Goal: Information Seeking & Learning: Learn about a topic

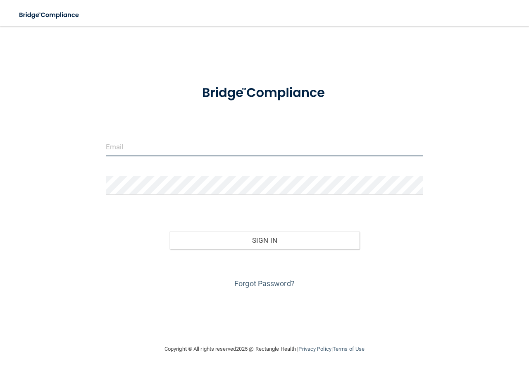
click at [172, 145] on input "email" at bounding box center [264, 147] width 317 height 19
type input "R"
type input "[PERSON_NAME][EMAIL_ADDRESS][DOMAIN_NAME]"
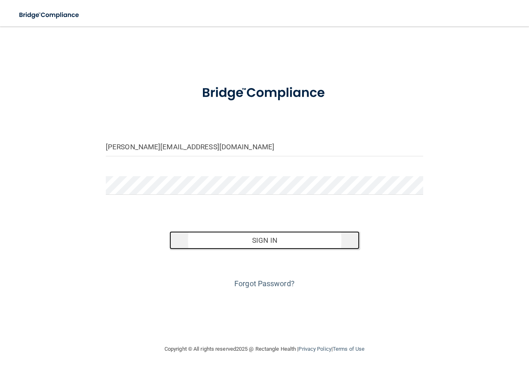
click at [263, 240] on button "Sign In" at bounding box center [264, 240] width 190 height 18
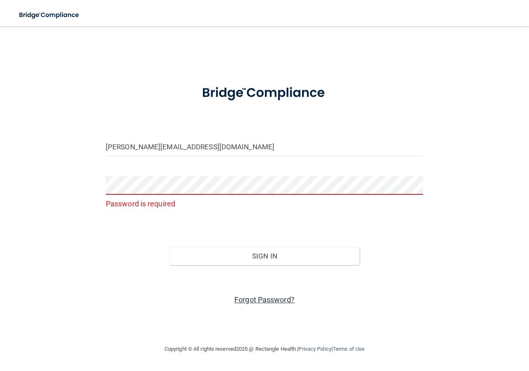
click at [271, 297] on link "Forgot Password?" at bounding box center [264, 299] width 60 height 9
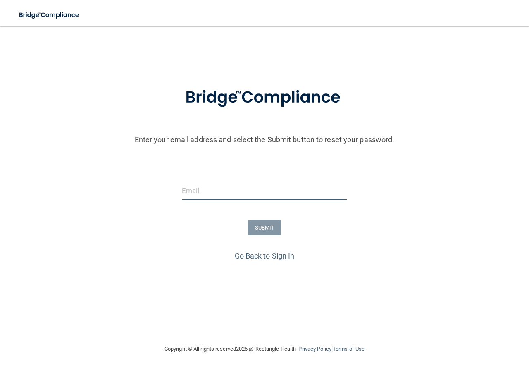
click at [253, 187] on input "email" at bounding box center [264, 190] width 165 height 19
type input "[PERSON_NAME][EMAIL_ADDRESS][DOMAIN_NAME]"
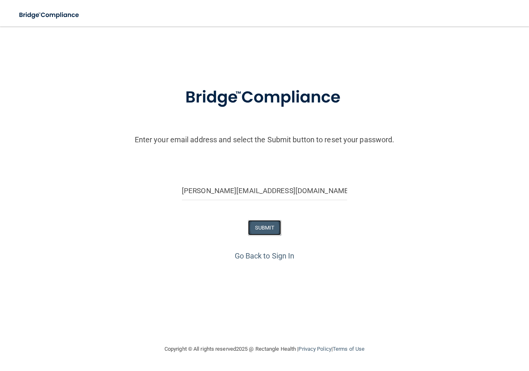
click at [275, 224] on button "SUBMIT" at bounding box center [264, 227] width 33 height 15
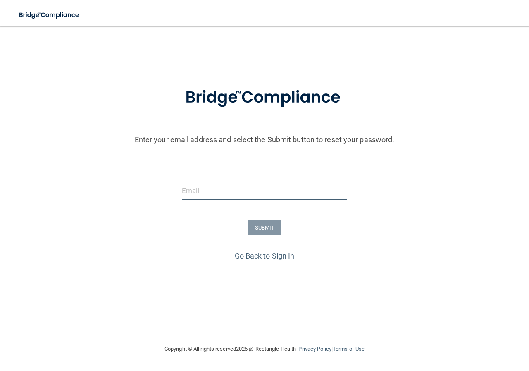
click at [231, 186] on input "email" at bounding box center [264, 190] width 165 height 19
type input "[PERSON_NAME][EMAIL_ADDRESS][DOMAIN_NAME]"
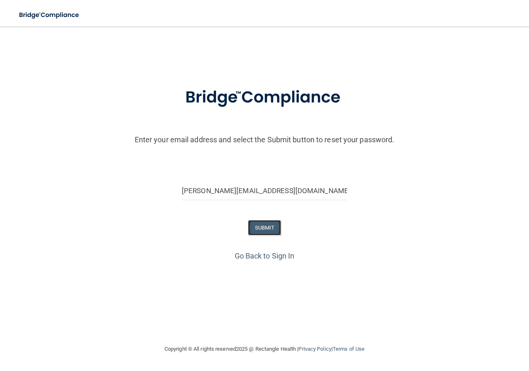
click at [270, 232] on button "SUBMIT" at bounding box center [264, 227] width 33 height 15
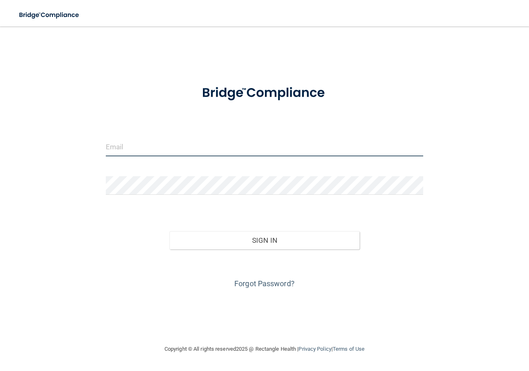
click at [247, 152] on input "email" at bounding box center [264, 147] width 317 height 19
type input "[PERSON_NAME][EMAIL_ADDRESS][DOMAIN_NAME]"
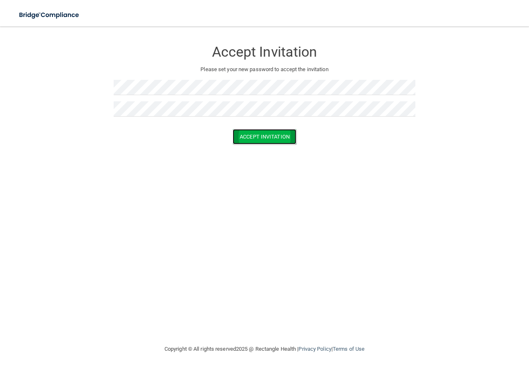
click at [257, 139] on button "Accept Invitation" at bounding box center [265, 136] width 64 height 15
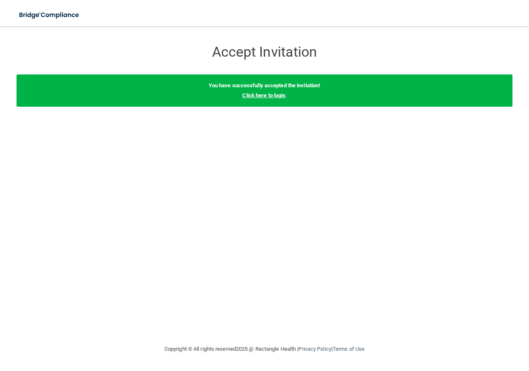
click at [275, 96] on link "Click here to login" at bounding box center [263, 95] width 43 height 6
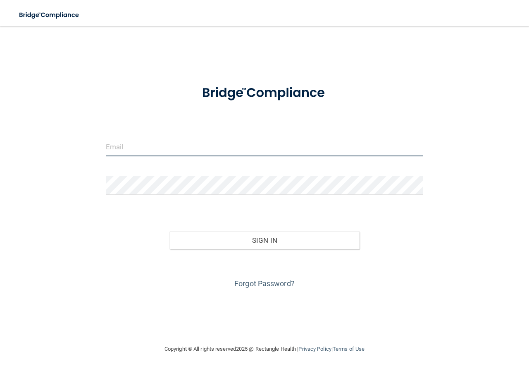
click at [204, 147] on input "email" at bounding box center [264, 147] width 317 height 19
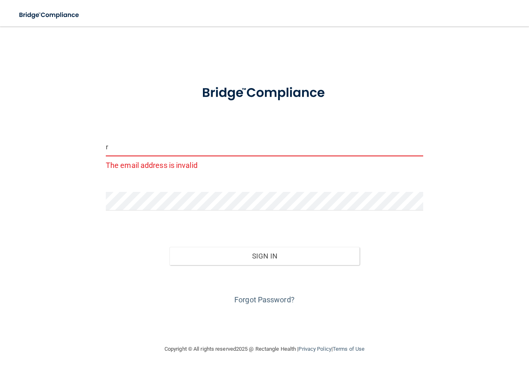
type input "[PERSON_NAME][EMAIL_ADDRESS][DOMAIN_NAME]"
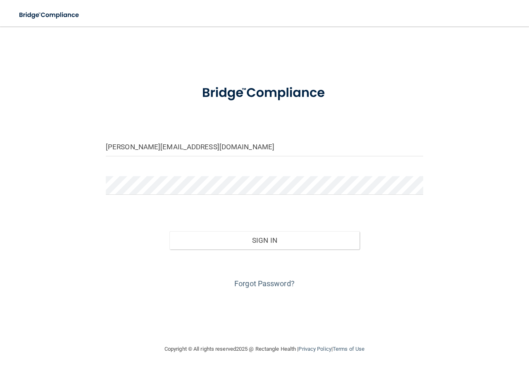
drag, startPoint x: 111, startPoint y: 0, endPoint x: 425, endPoint y: 43, distance: 317.3
click at [425, 43] on div "rachel@cmooresmiles.com Invalid email/password. You don't have permission to ac…" at bounding box center [265, 185] width 496 height 301
click at [17, 74] on div "rachel@cmooresmiles.com Invalid email/password. You don't have permission to ac…" at bounding box center [265, 185] width 496 height 301
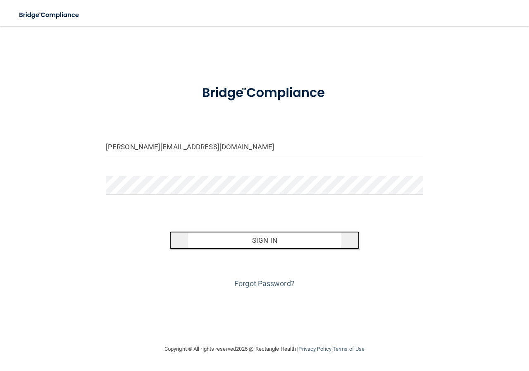
click at [290, 236] on button "Sign In" at bounding box center [264, 240] width 190 height 18
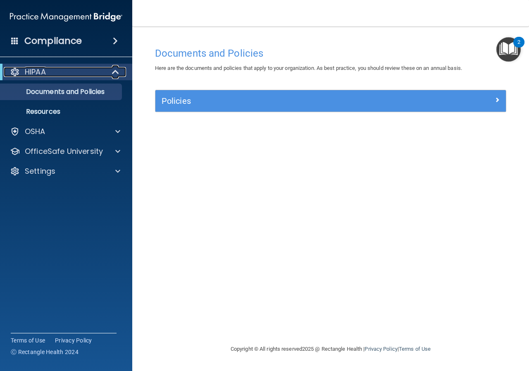
click at [113, 68] on span at bounding box center [116, 72] width 7 height 10
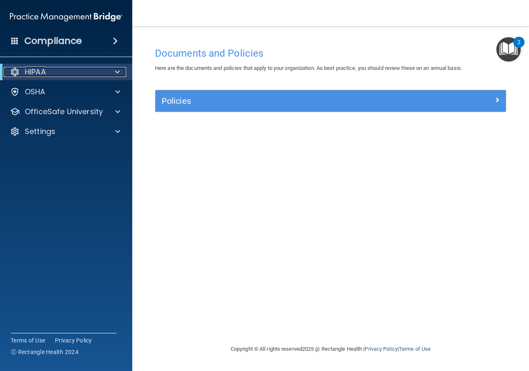
click at [112, 68] on div at bounding box center [116, 72] width 20 height 10
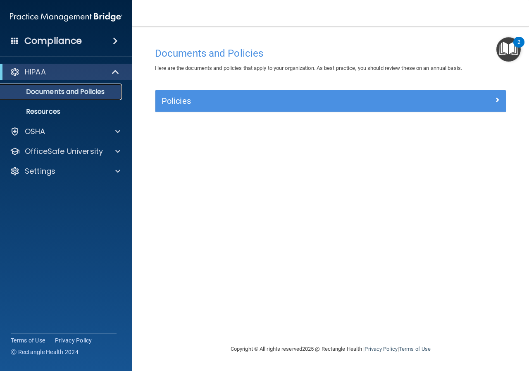
click at [77, 94] on p "Documents and Policies" at bounding box center [61, 92] width 113 height 8
click at [76, 90] on p "Documents and Policies" at bounding box center [61, 92] width 113 height 8
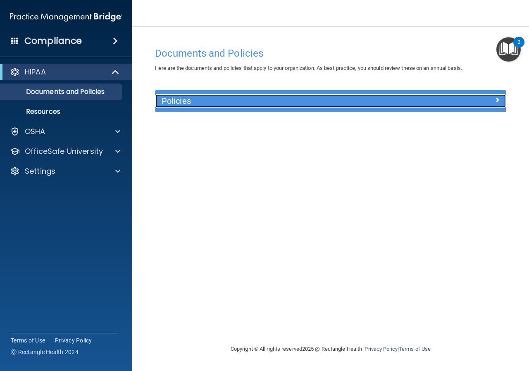
click at [302, 100] on h5 "Policies" at bounding box center [287, 100] width 250 height 9
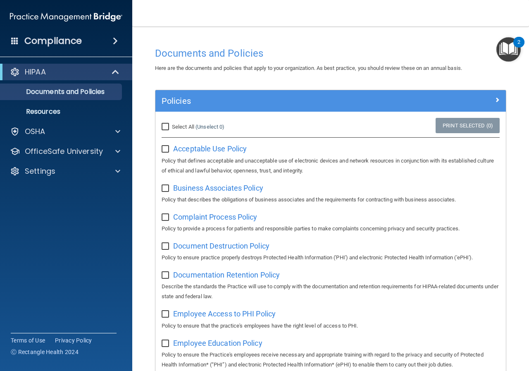
click at [170, 128] on input "Select All (Unselect 0) Unselect All" at bounding box center [167, 127] width 10 height 7
checkbox input "true"
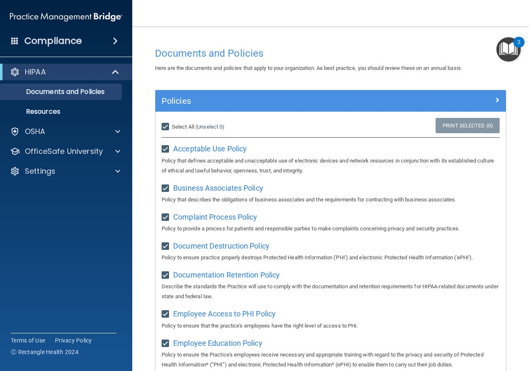
checkbox input "true"
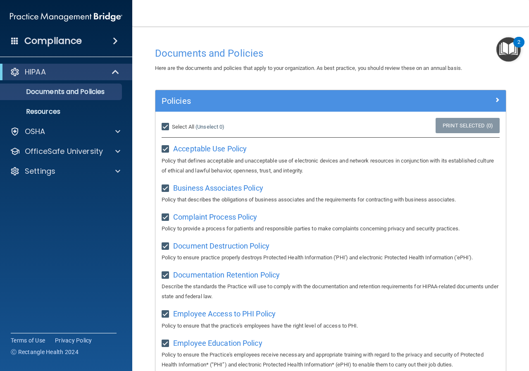
checkbox input "true"
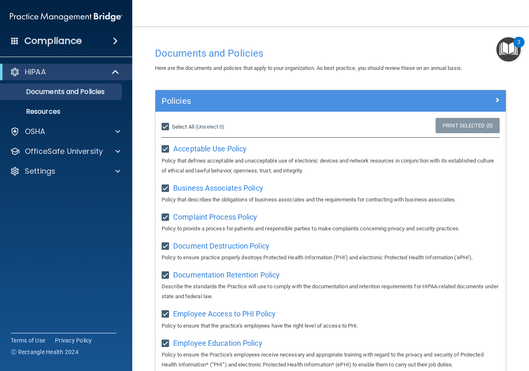
checkbox input "true"
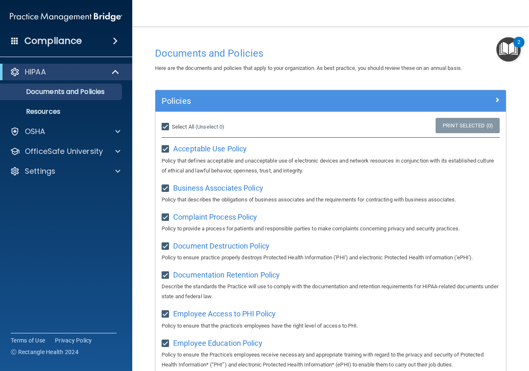
checkbox input "true"
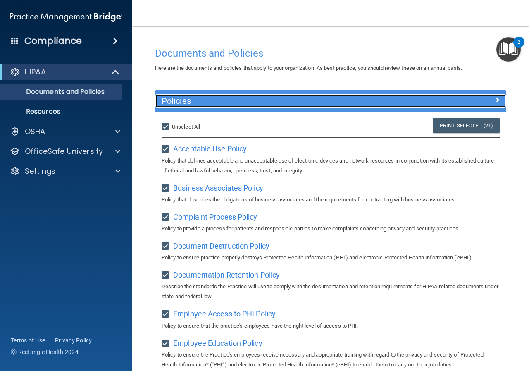
click at [271, 103] on h5 "Policies" at bounding box center [287, 100] width 250 height 9
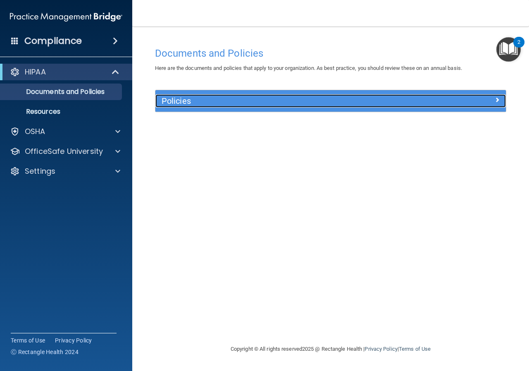
click at [271, 103] on h5 "Policies" at bounding box center [287, 100] width 250 height 9
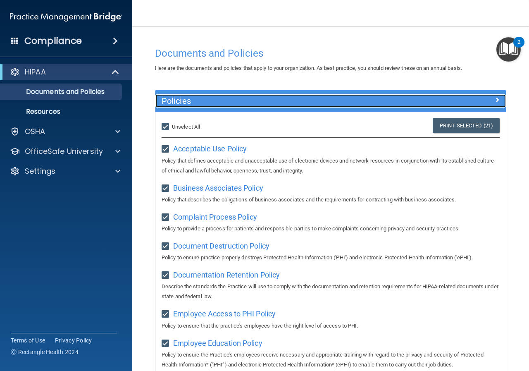
click at [271, 103] on h5 "Policies" at bounding box center [287, 100] width 250 height 9
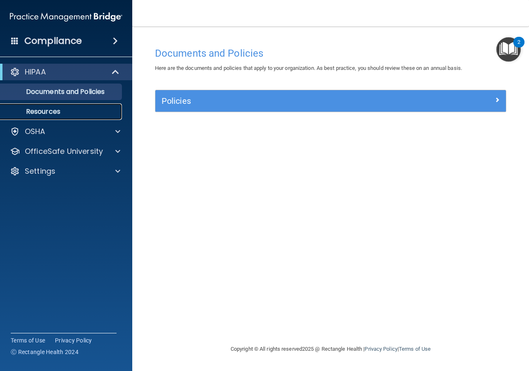
click at [39, 113] on p "Resources" at bounding box center [61, 111] width 113 height 8
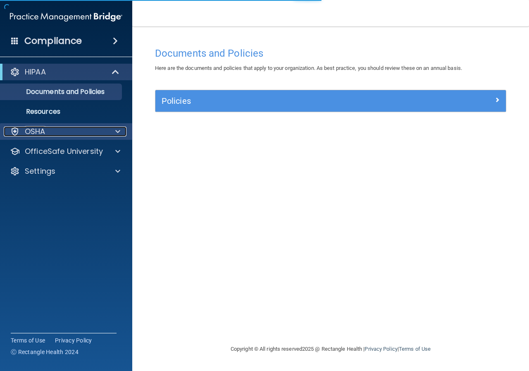
click at [124, 127] on div at bounding box center [116, 131] width 21 height 10
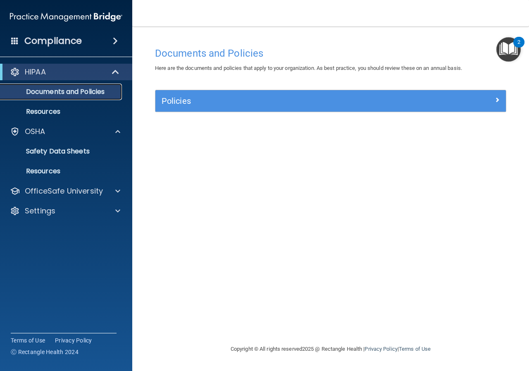
click at [71, 88] on p "Documents and Policies" at bounding box center [61, 92] width 113 height 8
click at [80, 77] on div "HIPAA" at bounding box center [66, 72] width 132 height 17
click at [114, 68] on span at bounding box center [116, 72] width 7 height 10
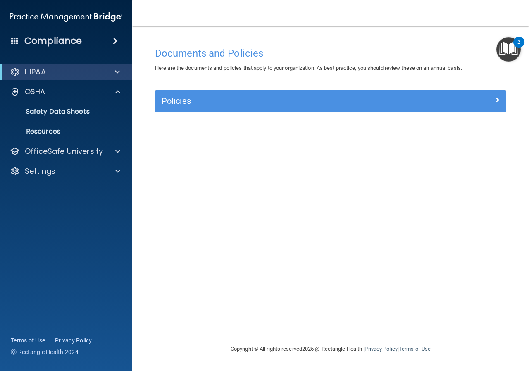
click at [113, 41] on span at bounding box center [115, 41] width 5 height 10
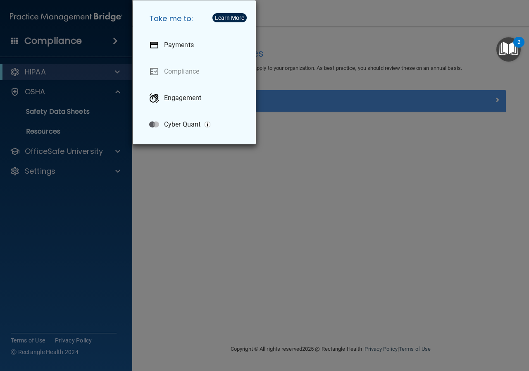
click at [109, 36] on div "Take me to: Payments Compliance Engagement Cyber Quant" at bounding box center [264, 185] width 529 height 371
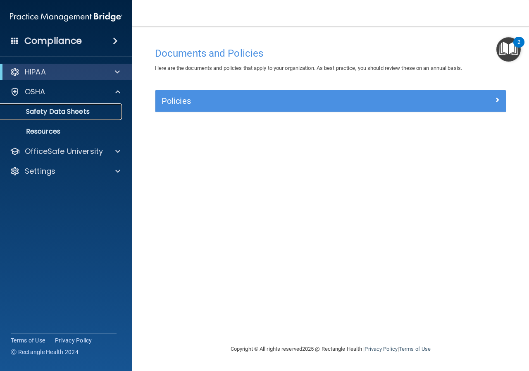
click at [104, 113] on p "Safety Data Sheets" at bounding box center [61, 111] width 113 height 8
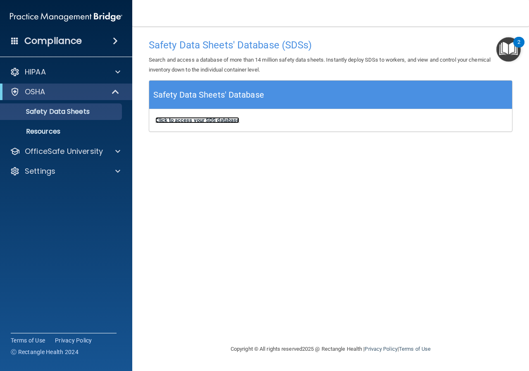
click at [211, 119] on b "Click to access your SDS database" at bounding box center [197, 120] width 84 height 6
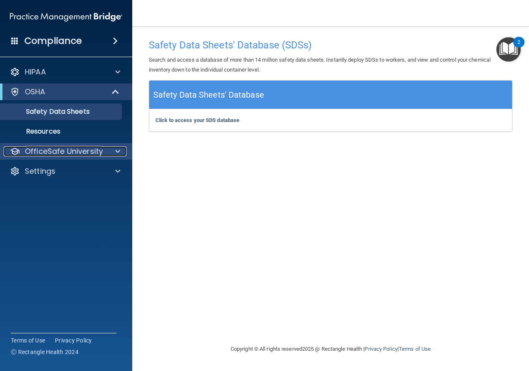
click at [72, 154] on p "OfficeSafe University" at bounding box center [64, 151] width 78 height 10
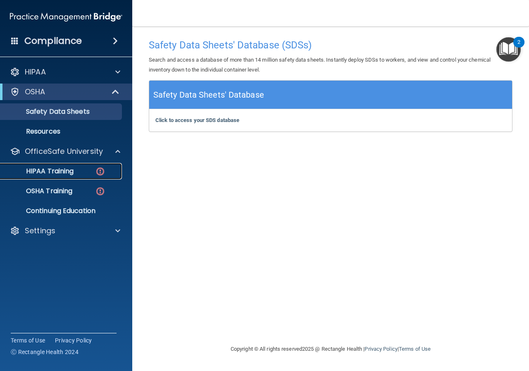
click at [83, 170] on div "HIPAA Training" at bounding box center [61, 171] width 113 height 8
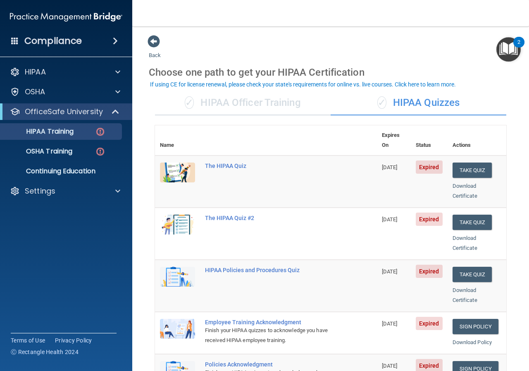
click at [252, 107] on div "✓ HIPAA Officer Training" at bounding box center [243, 102] width 176 height 25
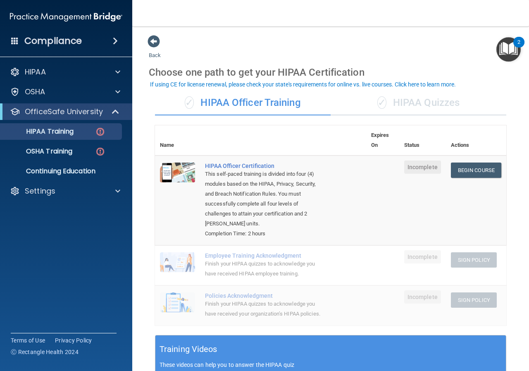
click at [393, 107] on div "✓ HIPAA Quizzes" at bounding box center [419, 102] width 176 height 25
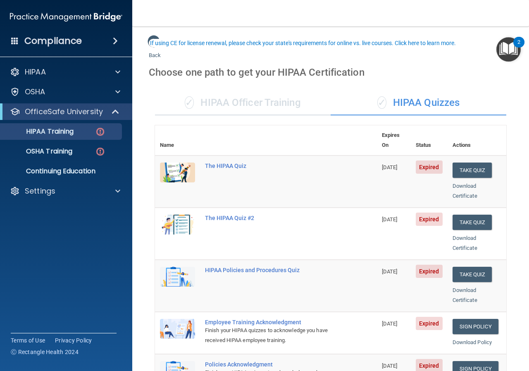
scroll to position [41, 0]
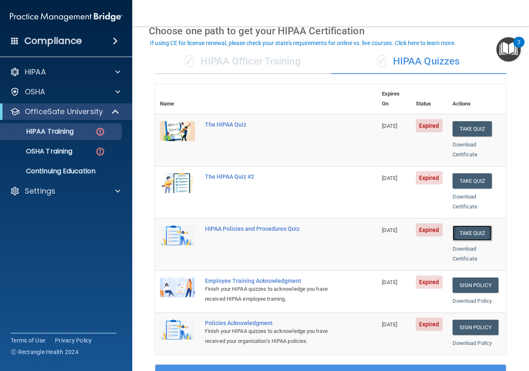
click at [460, 225] on button "Take Quiz" at bounding box center [472, 232] width 40 height 15
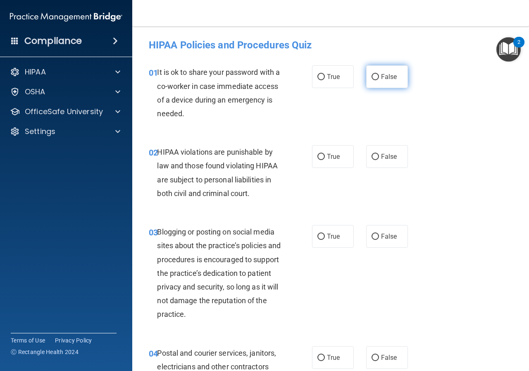
click at [394, 79] on label "False" at bounding box center [387, 76] width 42 height 23
click at [379, 79] on input "False" at bounding box center [374, 77] width 7 height 6
radio input "true"
click at [336, 159] on span "True" at bounding box center [333, 156] width 13 height 8
click at [325, 159] on input "True" at bounding box center [320, 157] width 7 height 6
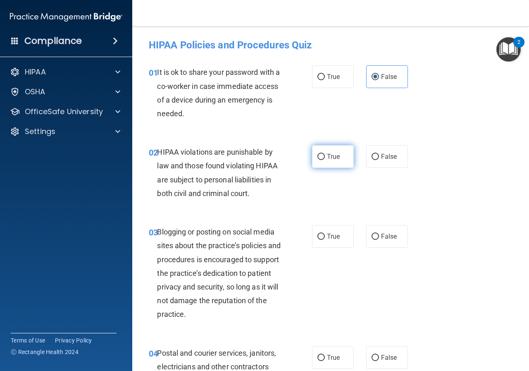
radio input "true"
click at [385, 235] on span "False" at bounding box center [389, 236] width 16 height 8
click at [379, 235] on input "False" at bounding box center [374, 236] width 7 height 6
radio input "true"
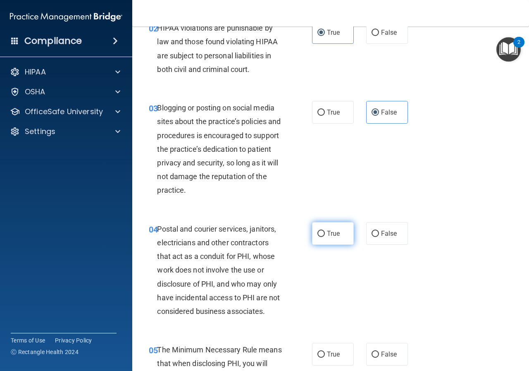
click at [326, 228] on label "True" at bounding box center [333, 233] width 42 height 23
click at [325, 231] on input "True" at bounding box center [320, 234] width 7 height 6
radio input "true"
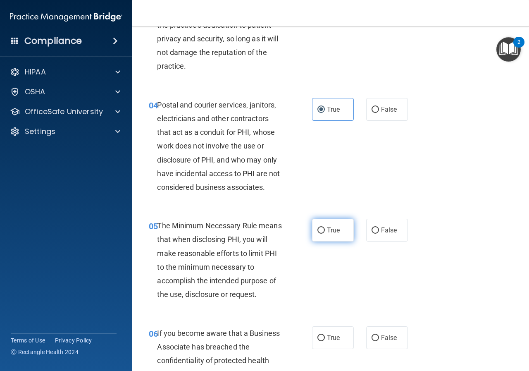
click at [333, 225] on label "True" at bounding box center [333, 230] width 42 height 23
click at [325, 227] on input "True" at bounding box center [320, 230] width 7 height 6
radio input "true"
click at [386, 332] on label "False" at bounding box center [387, 337] width 42 height 23
click at [379, 335] on input "False" at bounding box center [374, 338] width 7 height 6
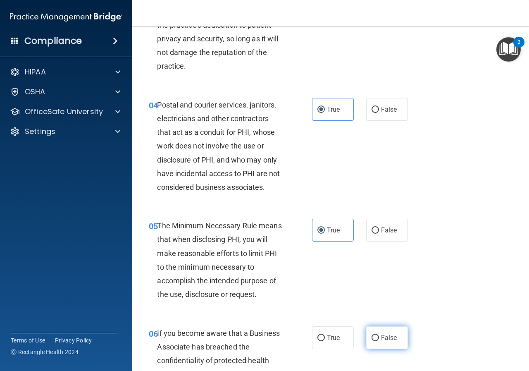
radio input "true"
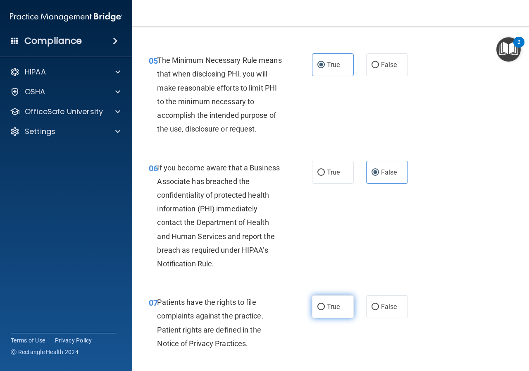
click at [323, 300] on label "True" at bounding box center [333, 306] width 42 height 23
click at [323, 304] on input "True" at bounding box center [320, 307] width 7 height 6
radio input "true"
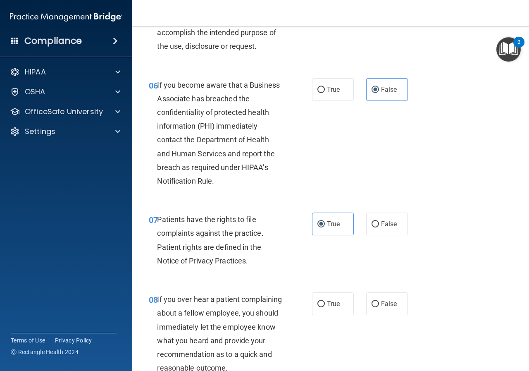
scroll to position [537, 0]
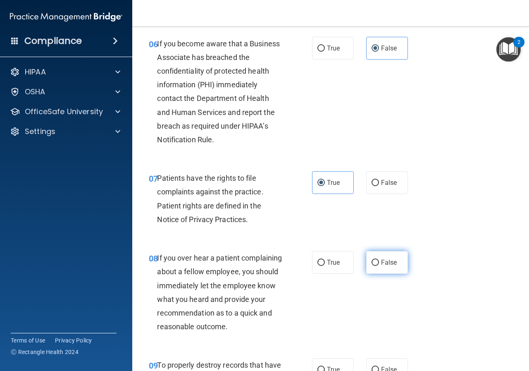
click at [373, 262] on input "False" at bounding box center [374, 262] width 7 height 6
radio input "true"
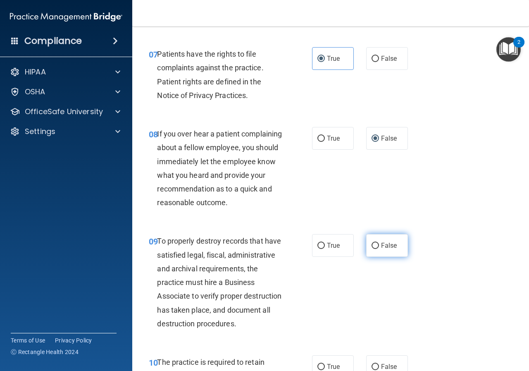
click at [374, 249] on input "False" at bounding box center [374, 246] width 7 height 6
radio input "true"
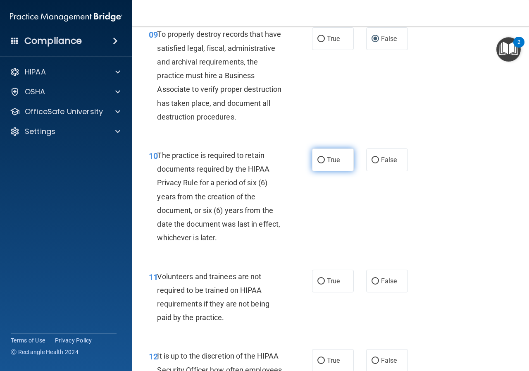
click at [335, 171] on label "True" at bounding box center [333, 159] width 42 height 23
click at [325, 163] on input "True" at bounding box center [320, 160] width 7 height 6
radio input "true"
click at [377, 292] on label "False" at bounding box center [387, 280] width 42 height 23
click at [377, 284] on input "False" at bounding box center [374, 281] width 7 height 6
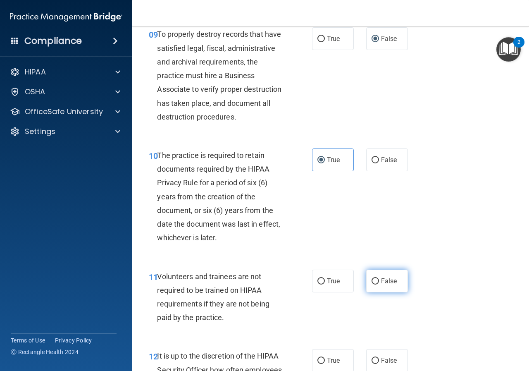
radio input "true"
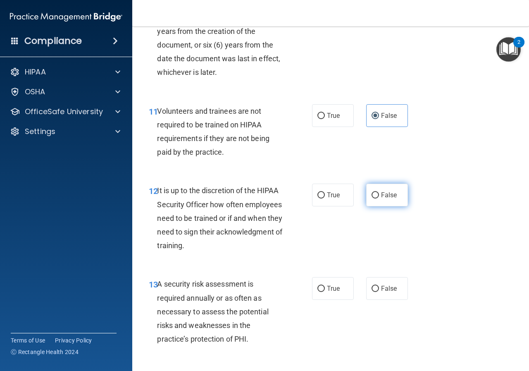
click at [381, 199] on span "False" at bounding box center [389, 195] width 16 height 8
click at [379, 198] on input "False" at bounding box center [374, 195] width 7 height 6
radio input "true"
click at [322, 300] on label "True" at bounding box center [333, 288] width 42 height 23
click at [322, 292] on input "True" at bounding box center [320, 288] width 7 height 6
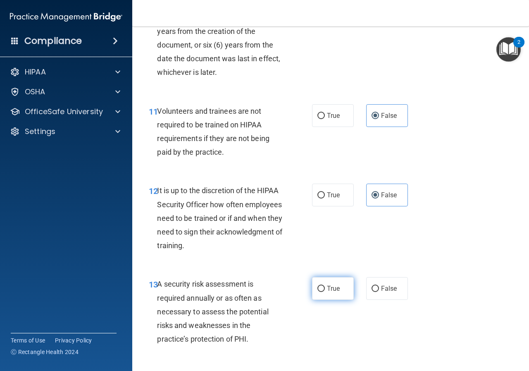
radio input "true"
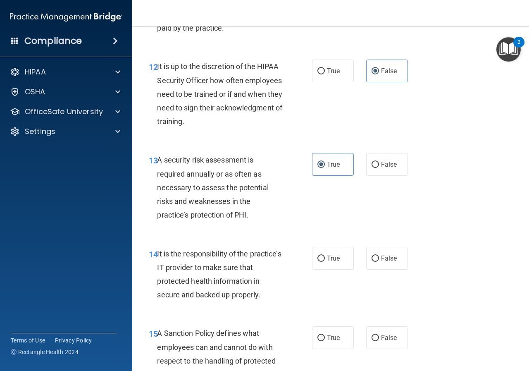
scroll to position [1239, 0]
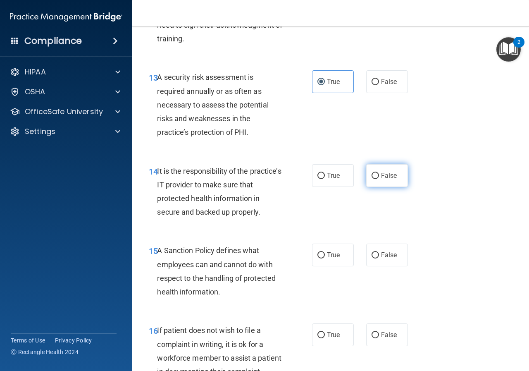
click at [375, 187] on label "False" at bounding box center [387, 175] width 42 height 23
click at [375, 179] on input "False" at bounding box center [374, 176] width 7 height 6
radio input "true"
click at [384, 259] on span "False" at bounding box center [389, 255] width 16 height 8
click at [379, 258] on input "False" at bounding box center [374, 255] width 7 height 6
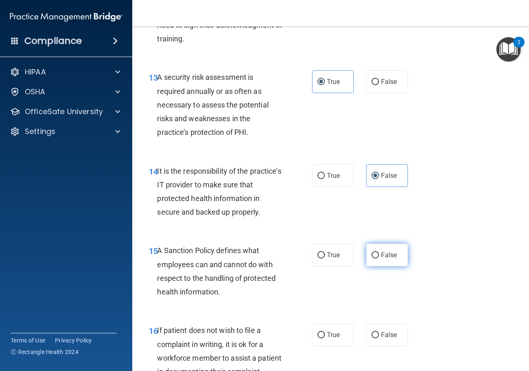
radio input "true"
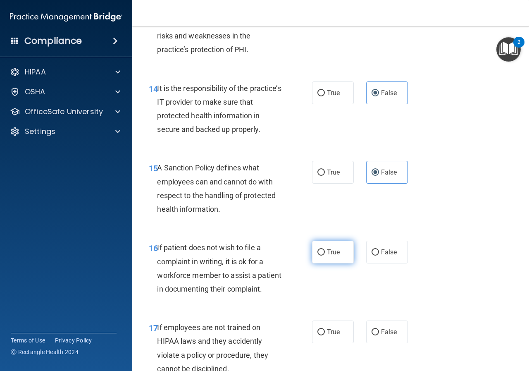
click at [333, 267] on div "16 If patient does not wish to file a complaint in writing, it is ok for a work…" at bounding box center [331, 270] width 376 height 80
click at [334, 263] on label "True" at bounding box center [333, 251] width 42 height 23
click at [325, 255] on input "True" at bounding box center [320, 252] width 7 height 6
radio input "true"
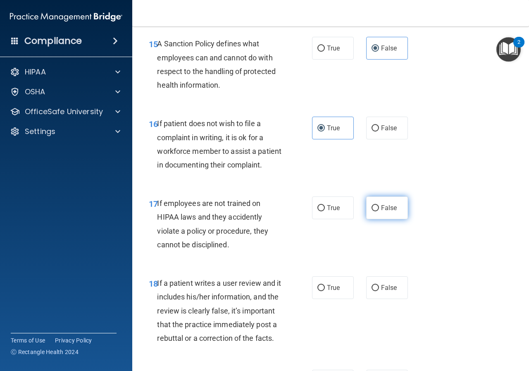
drag, startPoint x: 385, startPoint y: 246, endPoint x: 385, endPoint y: 254, distance: 7.4
click at [385, 212] on span "False" at bounding box center [389, 208] width 16 height 8
click at [385, 299] on label "False" at bounding box center [387, 287] width 42 height 23
click at [379, 291] on input "False" at bounding box center [374, 288] width 7 height 6
radio input "true"
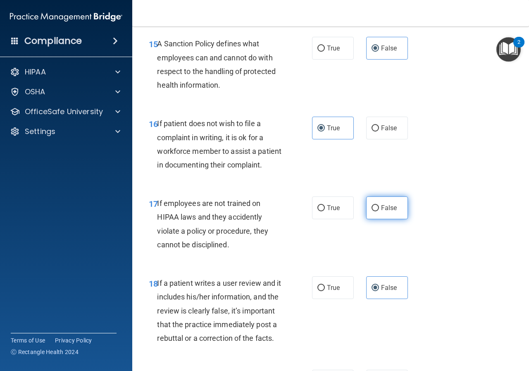
click at [366, 219] on label "False" at bounding box center [387, 207] width 42 height 23
click at [371, 211] on input "False" at bounding box center [374, 208] width 7 height 6
radio input "true"
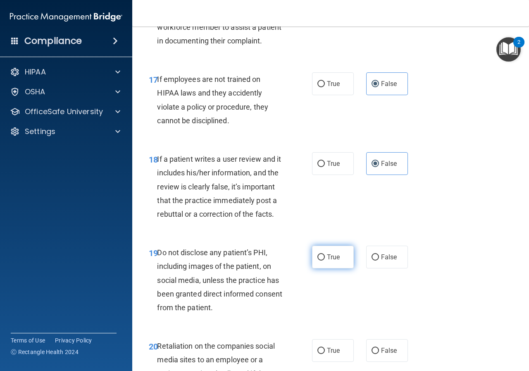
click at [331, 268] on label "True" at bounding box center [333, 256] width 42 height 23
click at [325, 260] on input "True" at bounding box center [320, 257] width 7 height 6
radio input "true"
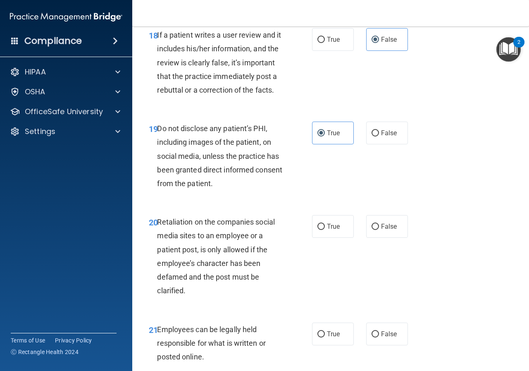
scroll to position [1735, 0]
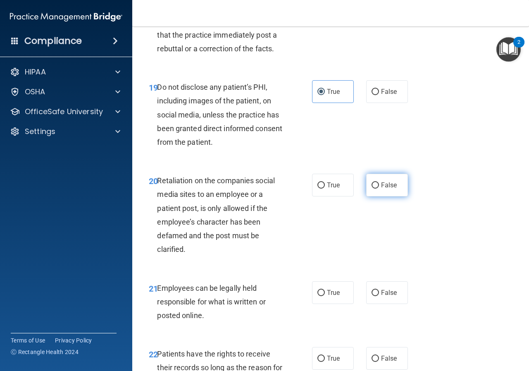
click at [371, 196] on label "False" at bounding box center [387, 185] width 42 height 23
click at [371, 188] on input "False" at bounding box center [374, 185] width 7 height 6
radio input "true"
click at [318, 304] on label "True" at bounding box center [333, 292] width 42 height 23
click at [318, 296] on input "True" at bounding box center [320, 293] width 7 height 6
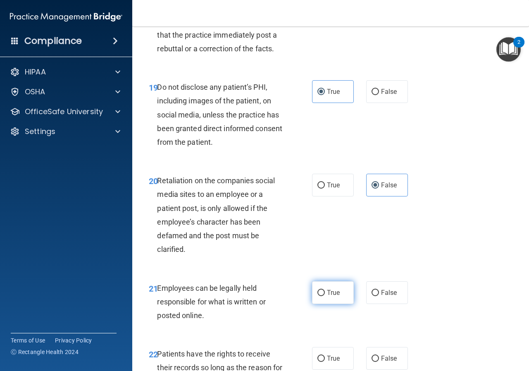
radio input "true"
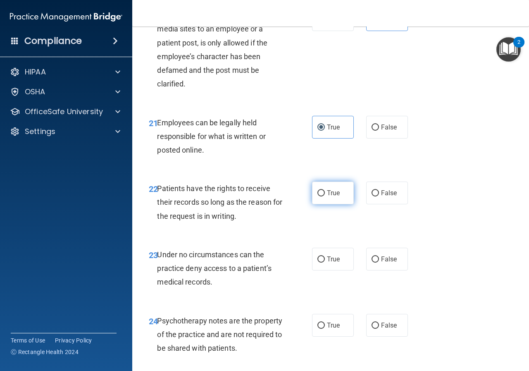
scroll to position [1942, 0]
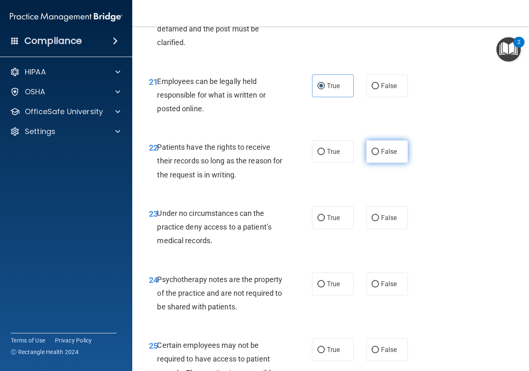
click at [373, 155] on input "False" at bounding box center [374, 152] width 7 height 6
radio input "true"
click at [387, 221] on span "False" at bounding box center [389, 218] width 16 height 8
click at [379, 221] on input "False" at bounding box center [374, 218] width 7 height 6
radio input "true"
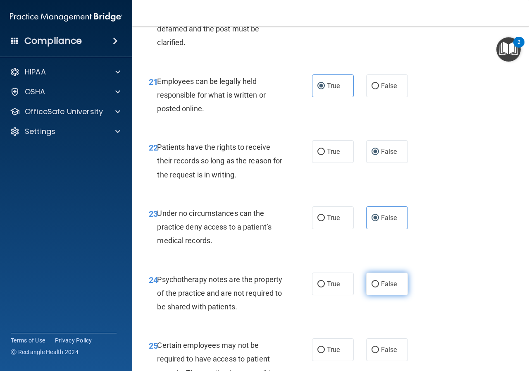
scroll to position [2024, 0]
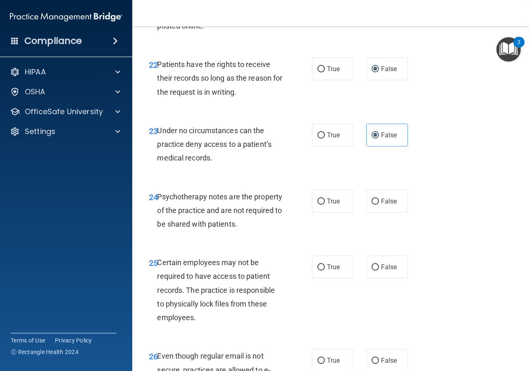
click at [327, 245] on div "24 Psychotherapy notes are the property of the practice and are not required to…" at bounding box center [331, 212] width 376 height 66
click at [327, 205] on span "True" at bounding box center [333, 201] width 13 height 8
click at [325, 205] on input "True" at bounding box center [320, 201] width 7 height 6
radio input "true"
click at [328, 271] on span "True" at bounding box center [333, 267] width 13 height 8
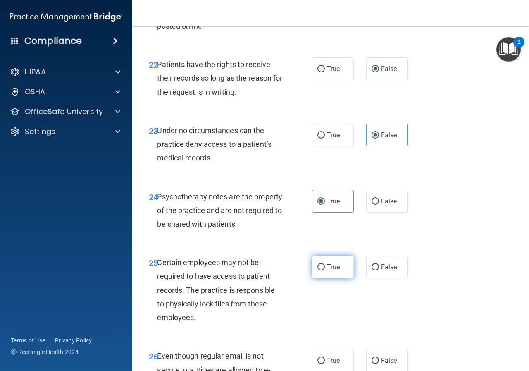
click at [325, 270] on input "True" at bounding box center [320, 267] width 7 height 6
radio input "true"
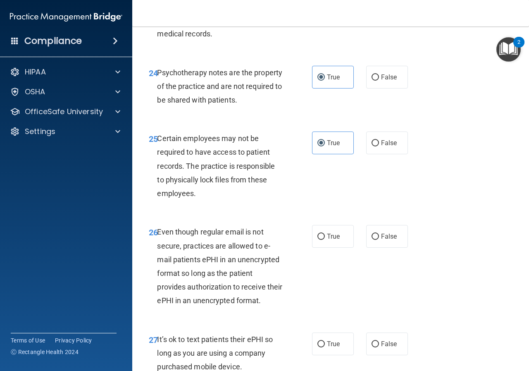
scroll to position [2190, 0]
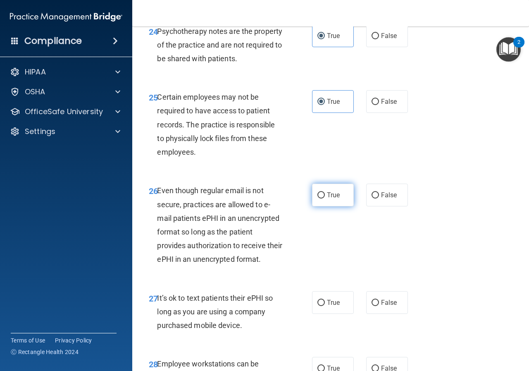
click at [317, 198] on input "True" at bounding box center [320, 195] width 7 height 6
radio input "true"
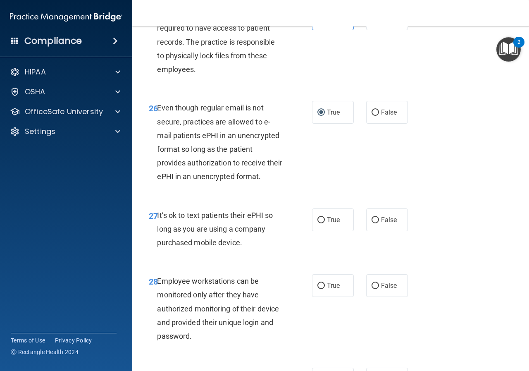
scroll to position [2314, 0]
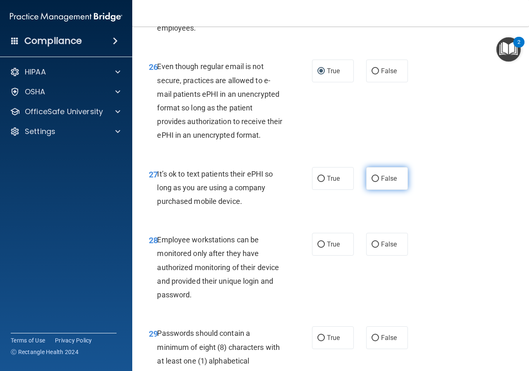
click at [375, 190] on label "False" at bounding box center [387, 178] width 42 height 23
click at [375, 182] on input "False" at bounding box center [374, 179] width 7 height 6
radio input "true"
click at [375, 255] on label "False" at bounding box center [387, 244] width 42 height 23
click at [375, 247] on input "False" at bounding box center [374, 244] width 7 height 6
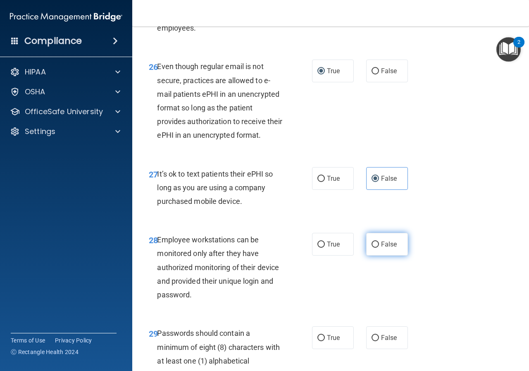
radio input "true"
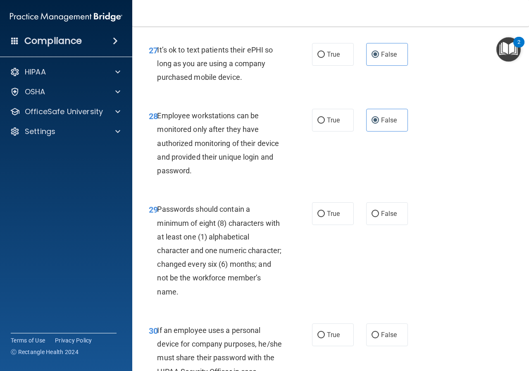
scroll to position [2479, 0]
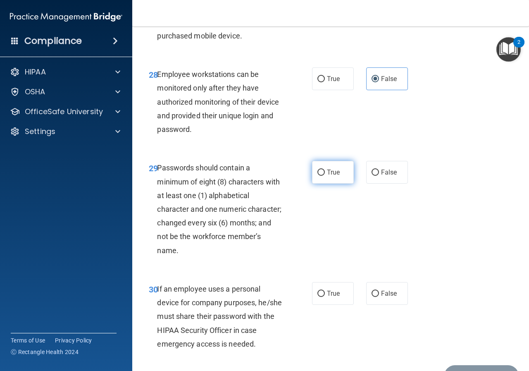
click at [329, 176] on span "True" at bounding box center [333, 172] width 13 height 8
click at [325, 176] on input "True" at bounding box center [320, 172] width 7 height 6
radio input "true"
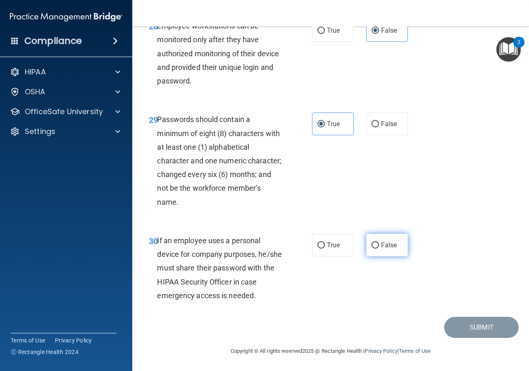
click at [384, 254] on label "False" at bounding box center [387, 244] width 42 height 23
click at [379, 248] on input "False" at bounding box center [374, 245] width 7 height 6
radio input "true"
click at [453, 320] on button "Submit" at bounding box center [481, 326] width 74 height 21
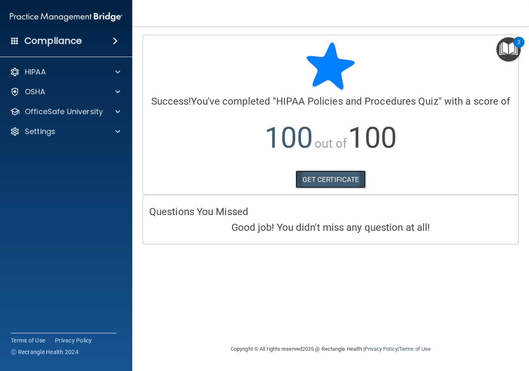
click at [339, 176] on link "GET CERTIFICATE" at bounding box center [330, 179] width 71 height 18
click at [69, 91] on div "OSHA" at bounding box center [55, 92] width 102 height 10
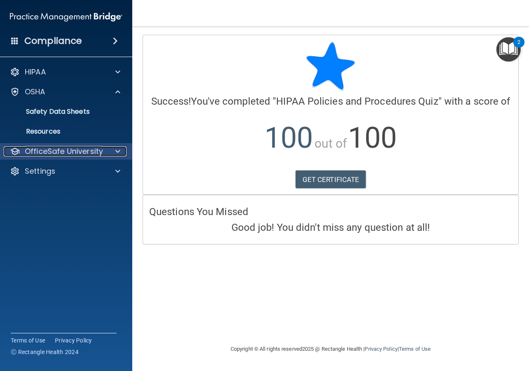
click at [114, 148] on div at bounding box center [116, 151] width 21 height 10
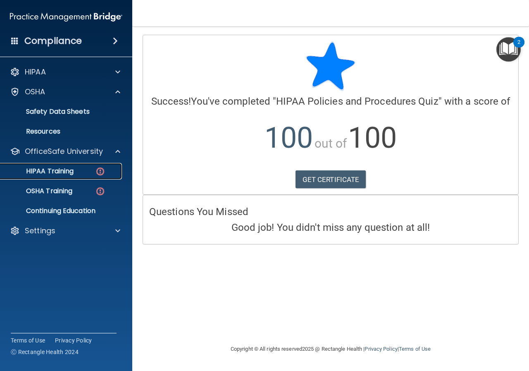
click at [94, 168] on div "HIPAA Training" at bounding box center [61, 171] width 113 height 8
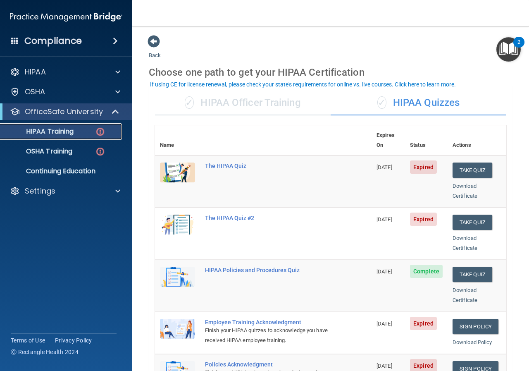
scroll to position [41, 0]
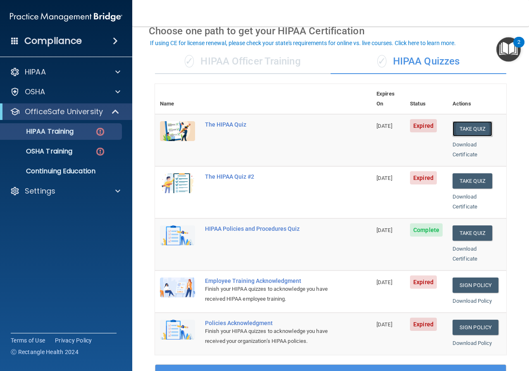
click at [480, 125] on button "Take Quiz" at bounding box center [472, 128] width 40 height 15
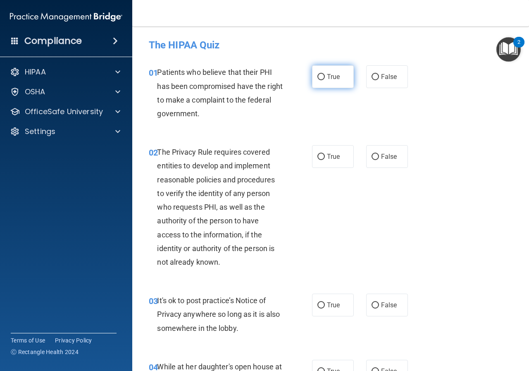
click at [328, 83] on label "True" at bounding box center [333, 76] width 42 height 23
click at [325, 80] on input "True" at bounding box center [320, 77] width 7 height 6
radio input "true"
click at [329, 152] on label "True" at bounding box center [333, 156] width 42 height 23
click at [325, 154] on input "True" at bounding box center [320, 157] width 7 height 6
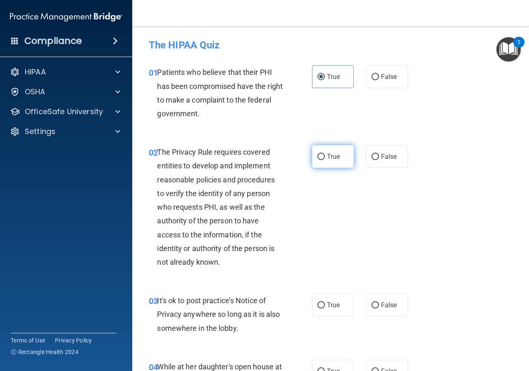
radio input "true"
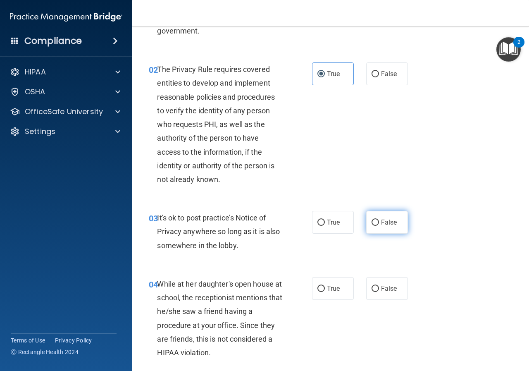
click at [381, 224] on span "False" at bounding box center [389, 222] width 16 height 8
click at [379, 224] on input "False" at bounding box center [374, 222] width 7 height 6
radio input "true"
click at [384, 276] on div "04 While at her daughter's open house at school, the receptionist mentions that…" at bounding box center [331, 319] width 376 height 107
click at [385, 281] on label "False" at bounding box center [387, 288] width 42 height 23
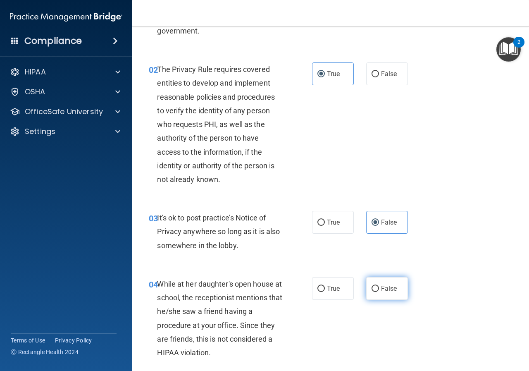
click at [379, 285] on input "False" at bounding box center [374, 288] width 7 height 6
radio input "true"
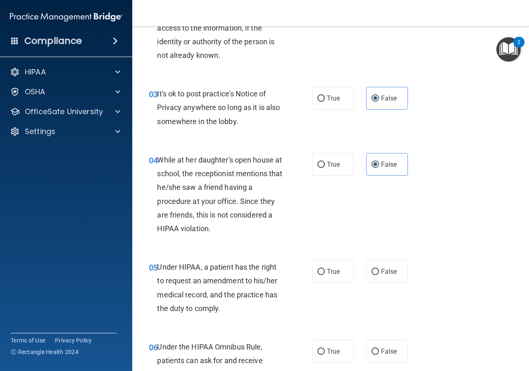
scroll to position [248, 0]
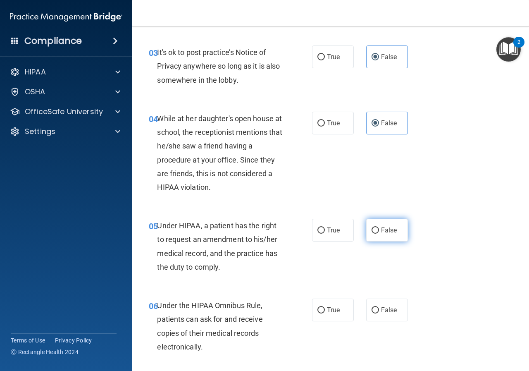
click at [388, 235] on label "False" at bounding box center [387, 230] width 42 height 23
click at [379, 233] on input "False" at bounding box center [374, 230] width 7 height 6
radio input "true"
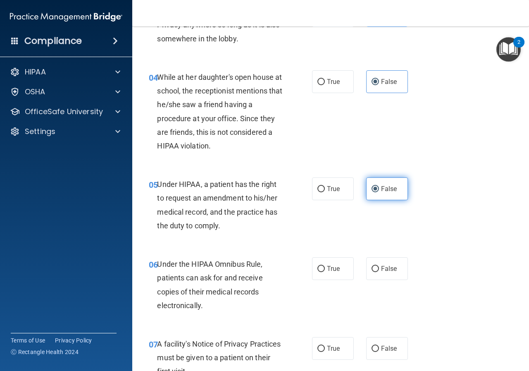
scroll to position [331, 0]
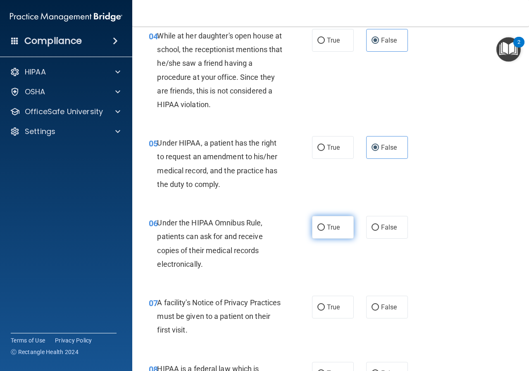
click at [333, 223] on span "True" at bounding box center [333, 227] width 13 height 8
click at [325, 224] on input "True" at bounding box center [320, 227] width 7 height 6
radio input "true"
click at [328, 301] on label "True" at bounding box center [333, 306] width 42 height 23
click at [325, 304] on input "True" at bounding box center [320, 307] width 7 height 6
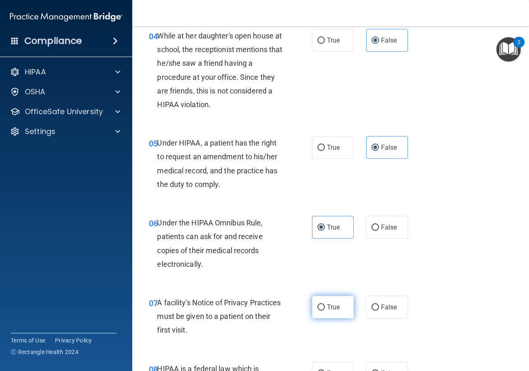
radio input "true"
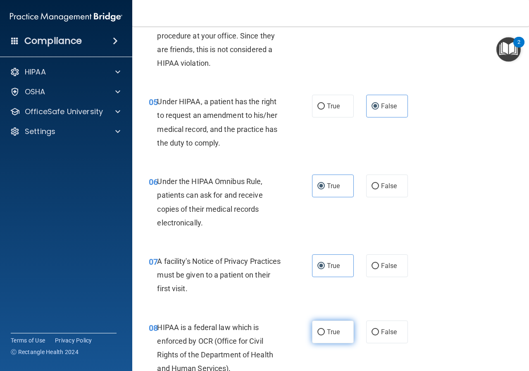
scroll to position [413, 0]
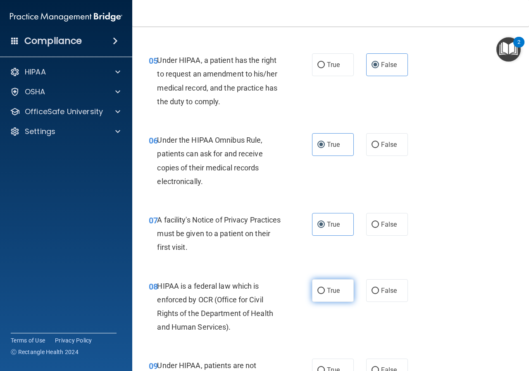
click at [335, 281] on label "True" at bounding box center [333, 290] width 42 height 23
click at [325, 288] on input "True" at bounding box center [320, 291] width 7 height 6
radio input "true"
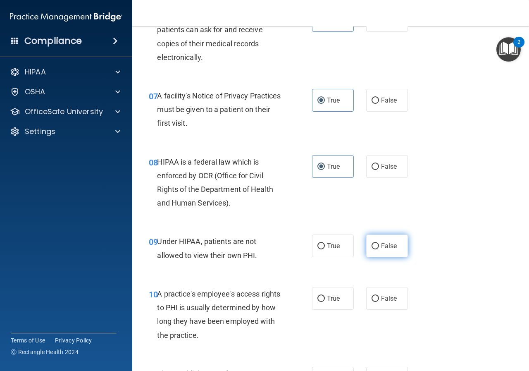
click at [378, 250] on label "False" at bounding box center [387, 245] width 42 height 23
click at [378, 249] on input "False" at bounding box center [374, 246] width 7 height 6
radio input "true"
click at [378, 289] on label "False" at bounding box center [387, 298] width 42 height 23
click at [378, 295] on input "False" at bounding box center [374, 298] width 7 height 6
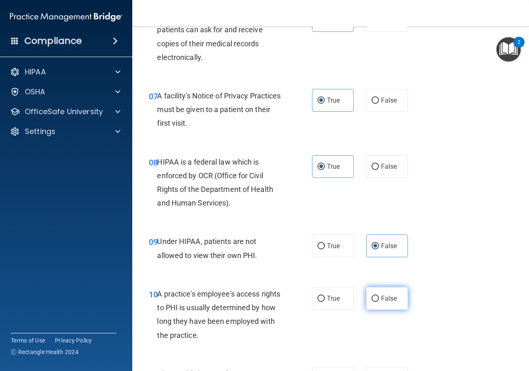
radio input "true"
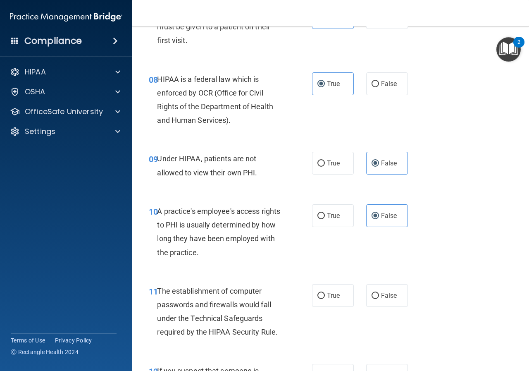
scroll to position [661, 0]
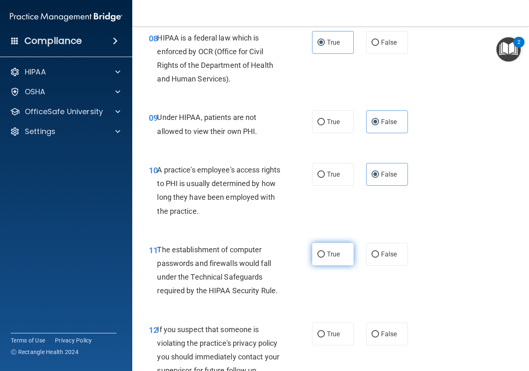
click at [317, 257] on input "True" at bounding box center [320, 254] width 7 height 6
radio input "true"
click at [322, 334] on label "True" at bounding box center [333, 333] width 42 height 23
click at [322, 334] on input "True" at bounding box center [320, 334] width 7 height 6
radio input "true"
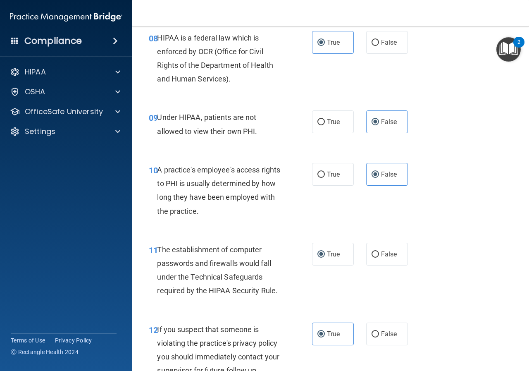
scroll to position [785, 0]
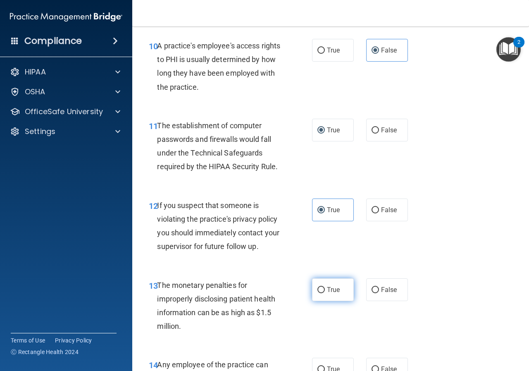
click at [327, 290] on span "True" at bounding box center [333, 289] width 13 height 8
click at [324, 290] on input "True" at bounding box center [320, 290] width 7 height 6
radio input "true"
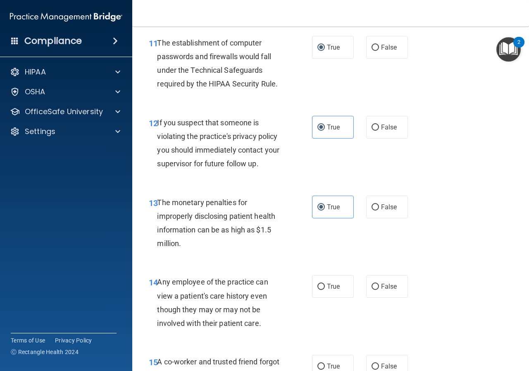
scroll to position [909, 0]
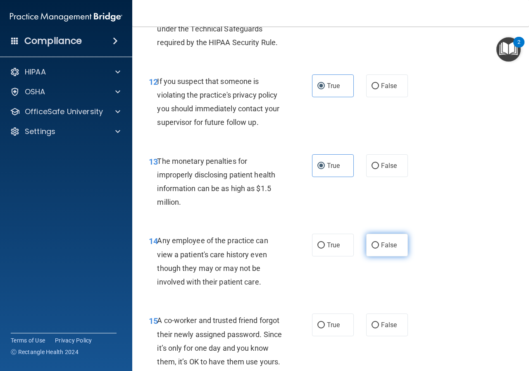
click at [381, 248] on span "False" at bounding box center [389, 245] width 16 height 8
click at [379, 248] on input "False" at bounding box center [374, 245] width 7 height 6
radio input "true"
click at [387, 327] on span "False" at bounding box center [389, 325] width 16 height 8
click at [379, 327] on input "False" at bounding box center [374, 325] width 7 height 6
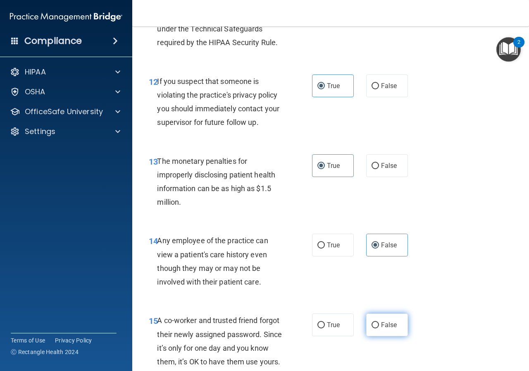
radio input "true"
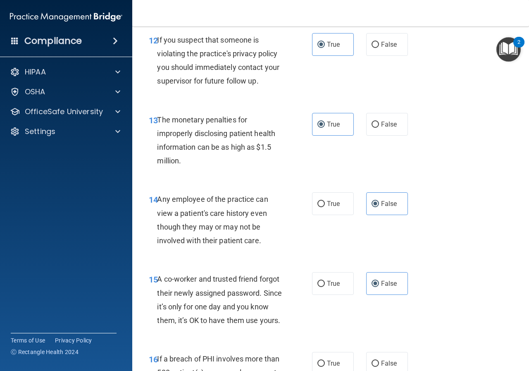
scroll to position [992, 0]
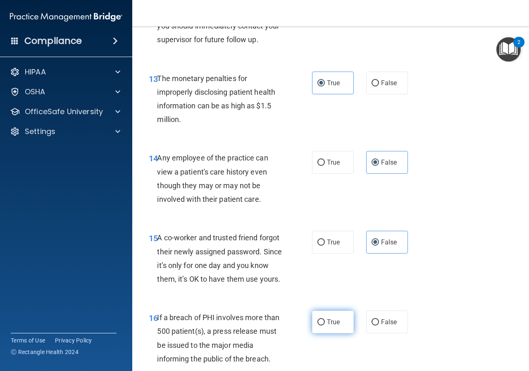
click at [336, 326] on span "True" at bounding box center [333, 322] width 13 height 8
click at [325, 325] on input "True" at bounding box center [320, 322] width 7 height 6
radio input "true"
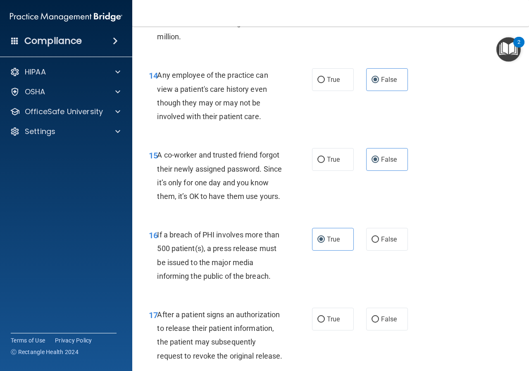
click at [332, 316] on div "17 After a patient signs an authorization to release their patient information,…" at bounding box center [331, 337] width 376 height 80
click at [332, 328] on label "True" at bounding box center [333, 318] width 42 height 23
click at [325, 322] on input "True" at bounding box center [320, 319] width 7 height 6
radio input "true"
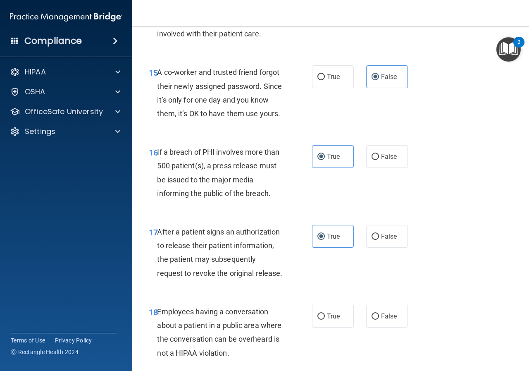
scroll to position [1198, 0]
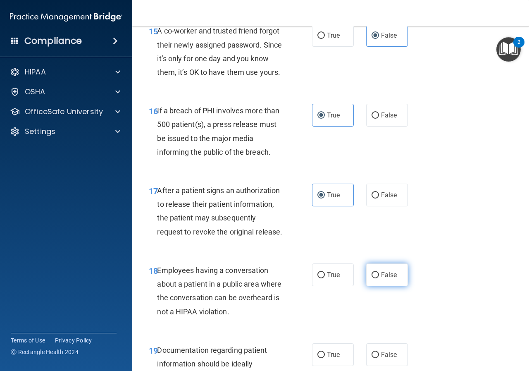
click at [381, 278] on span "False" at bounding box center [389, 275] width 16 height 8
click at [379, 278] on input "False" at bounding box center [374, 275] width 7 height 6
radio input "true"
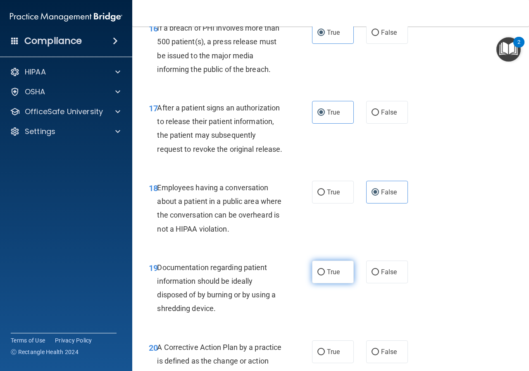
click at [337, 283] on label "True" at bounding box center [333, 271] width 42 height 23
click at [325, 275] on input "True" at bounding box center [320, 272] width 7 height 6
radio input "true"
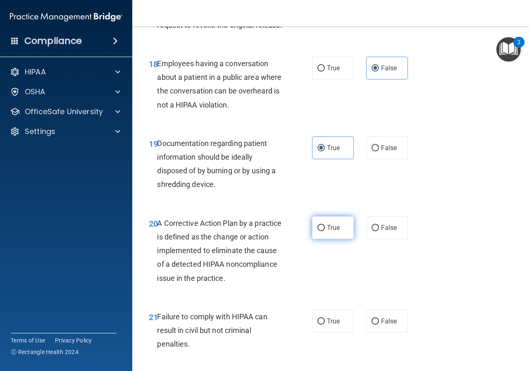
click at [330, 231] on span "True" at bounding box center [333, 228] width 13 height 8
click at [325, 231] on input "True" at bounding box center [320, 228] width 7 height 6
radio input "true"
click at [381, 325] on span "False" at bounding box center [389, 321] width 16 height 8
click at [379, 324] on input "False" at bounding box center [374, 321] width 7 height 6
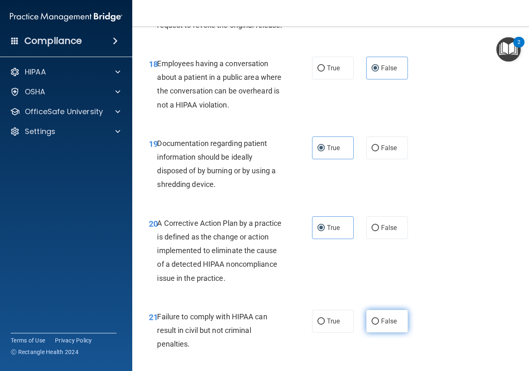
radio input "true"
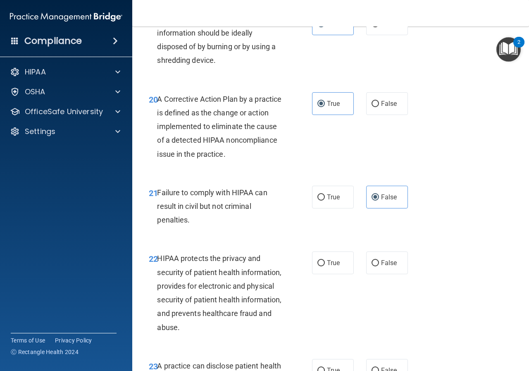
scroll to position [1570, 0]
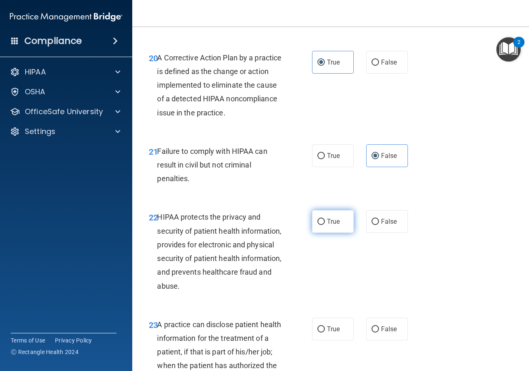
click at [335, 225] on span "True" at bounding box center [333, 221] width 13 height 8
click at [325, 225] on input "True" at bounding box center [320, 222] width 7 height 6
radio input "true"
click at [383, 333] on span "False" at bounding box center [389, 329] width 16 height 8
click at [379, 332] on input "False" at bounding box center [374, 329] width 7 height 6
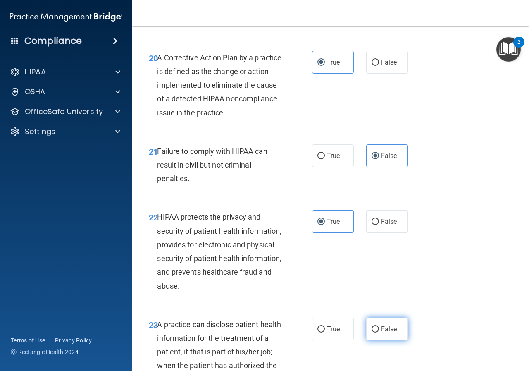
radio input "true"
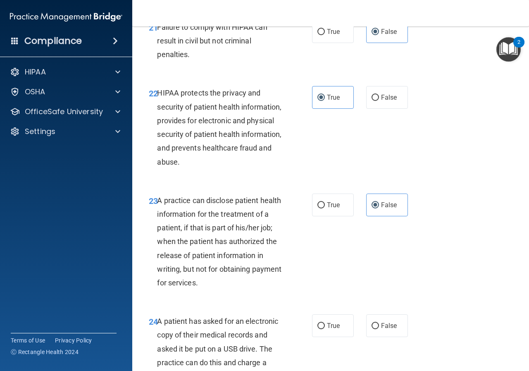
scroll to position [1735, 0]
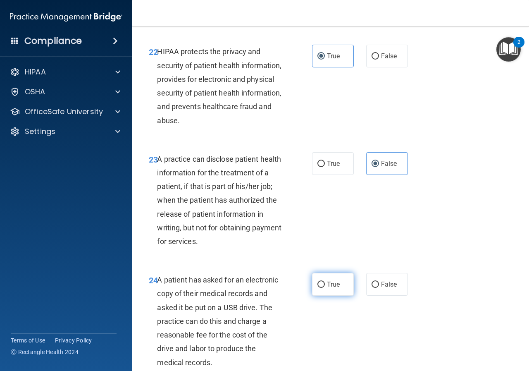
click at [321, 288] on input "True" at bounding box center [320, 284] width 7 height 6
radio input "true"
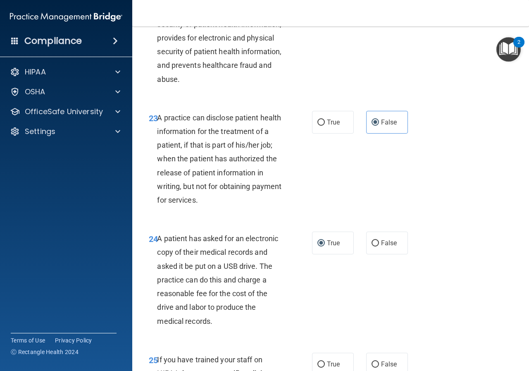
scroll to position [1818, 0]
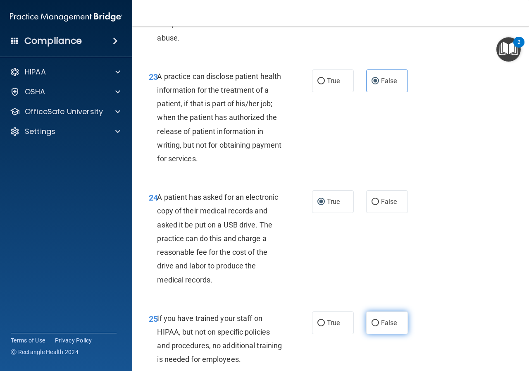
click at [379, 334] on label "False" at bounding box center [387, 322] width 42 height 23
click at [379, 326] on input "False" at bounding box center [374, 323] width 7 height 6
radio input "true"
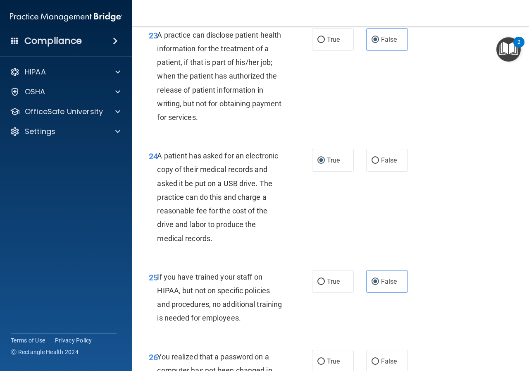
scroll to position [1901, 0]
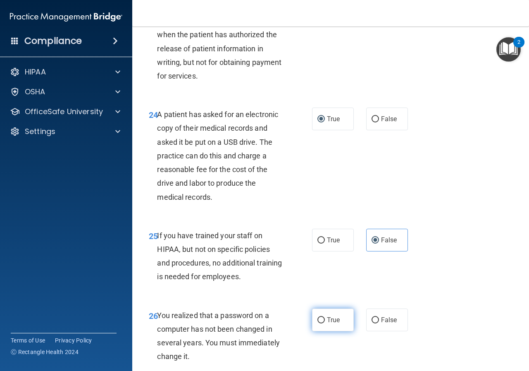
click at [336, 331] on label "True" at bounding box center [333, 319] width 42 height 23
click at [325, 323] on input "True" at bounding box center [320, 320] width 7 height 6
radio input "true"
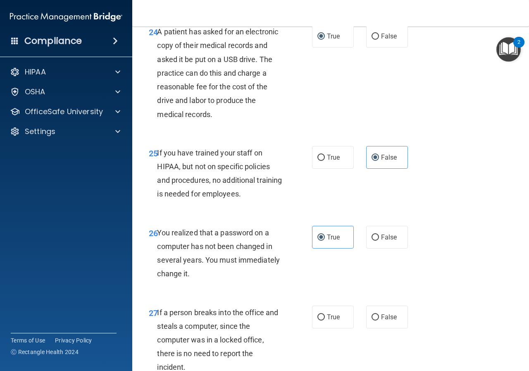
scroll to position [2024, 0]
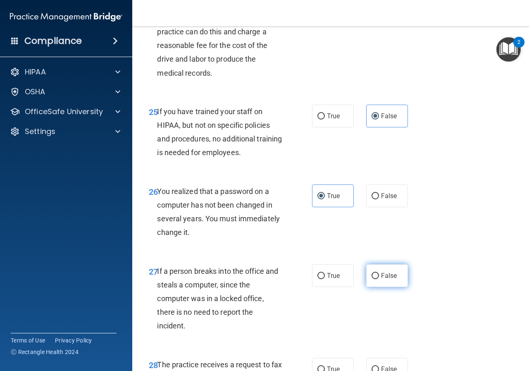
click at [371, 279] on input "False" at bounding box center [374, 276] width 7 height 6
radio input "true"
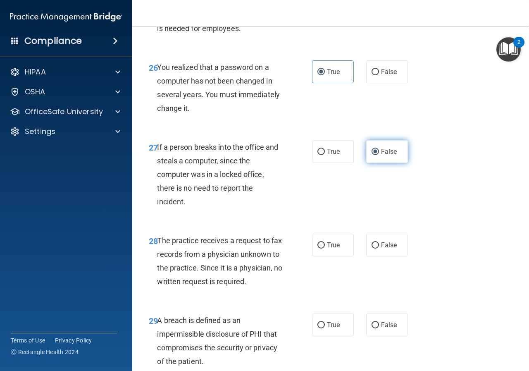
scroll to position [2190, 0]
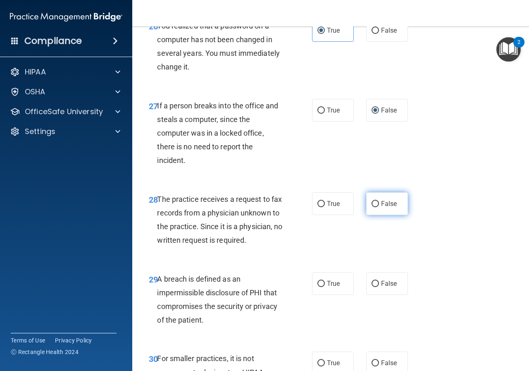
click at [383, 215] on label "False" at bounding box center [387, 203] width 42 height 23
click at [379, 207] on input "False" at bounding box center [374, 204] width 7 height 6
radio input "true"
click at [331, 287] on span "True" at bounding box center [333, 283] width 13 height 8
click at [325, 287] on input "True" at bounding box center [320, 284] width 7 height 6
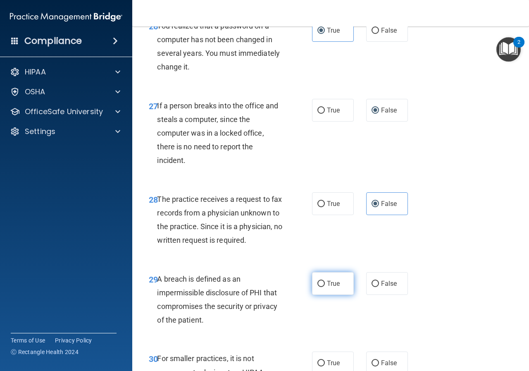
radio input "true"
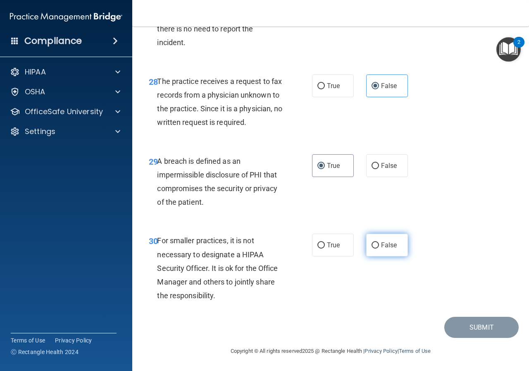
click at [388, 249] on span "False" at bounding box center [389, 245] width 16 height 8
click at [379, 248] on input "False" at bounding box center [374, 245] width 7 height 6
radio input "true"
click at [477, 338] on button "Submit" at bounding box center [481, 326] width 74 height 21
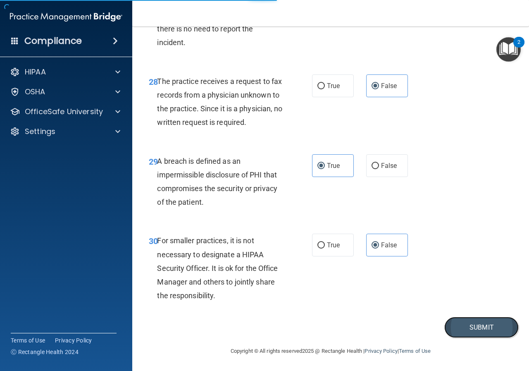
click at [487, 338] on button "Submit" at bounding box center [481, 326] width 74 height 21
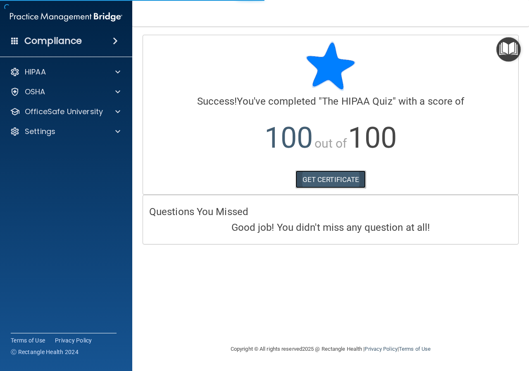
click at [339, 181] on link "GET CERTIFICATE" at bounding box center [330, 179] width 71 height 18
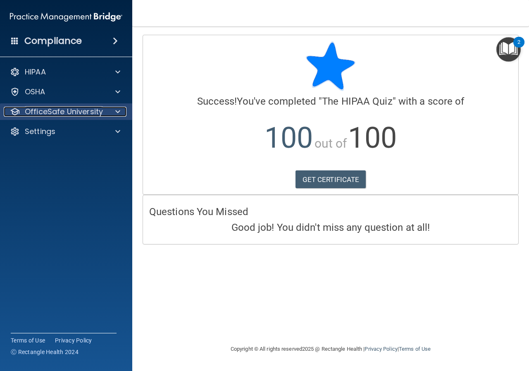
click at [98, 113] on p "OfficeSafe University" at bounding box center [64, 112] width 78 height 10
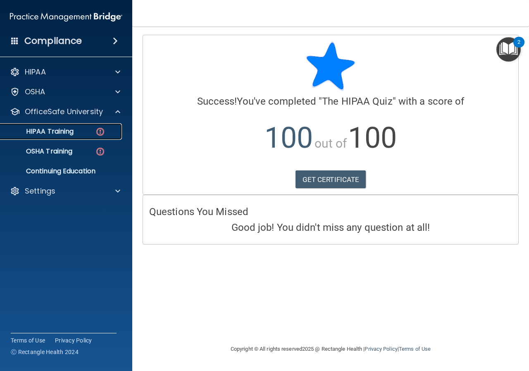
click at [88, 133] on div "HIPAA Training" at bounding box center [61, 131] width 113 height 8
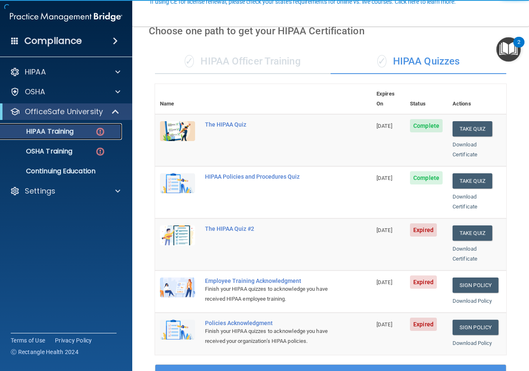
scroll to position [83, 0]
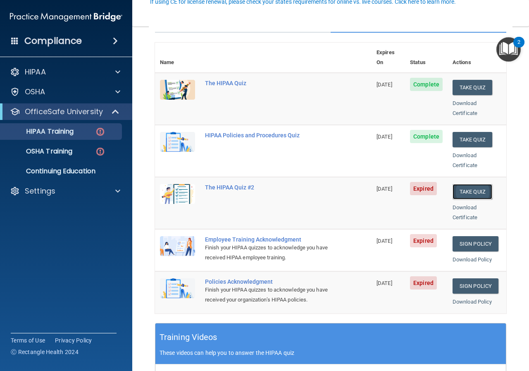
click at [471, 184] on button "Take Quiz" at bounding box center [472, 191] width 40 height 15
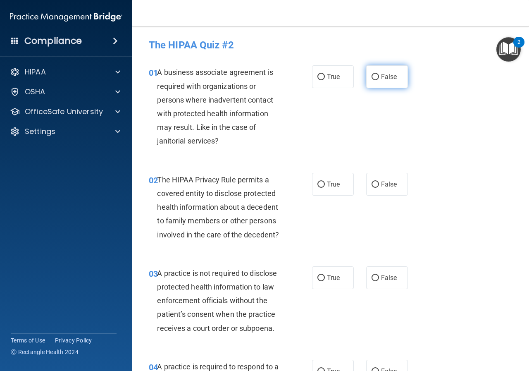
click at [371, 74] on input "False" at bounding box center [374, 77] width 7 height 6
radio input "true"
click at [316, 175] on label "True" at bounding box center [333, 184] width 42 height 23
click at [317, 181] on input "True" at bounding box center [320, 184] width 7 height 6
radio input "true"
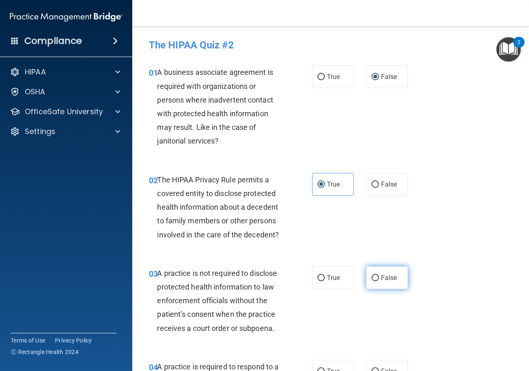
click at [375, 279] on label "False" at bounding box center [387, 277] width 42 height 23
click at [375, 279] on input "False" at bounding box center [374, 278] width 7 height 6
radio input "true"
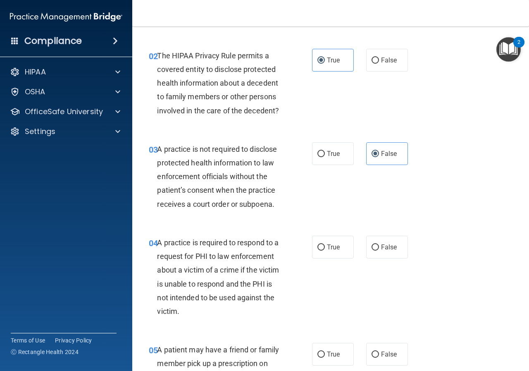
scroll to position [165, 0]
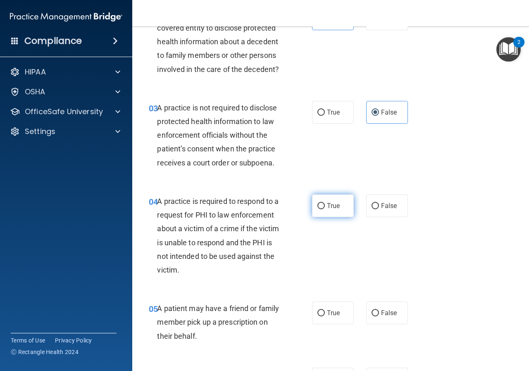
click at [334, 207] on span "True" at bounding box center [333, 206] width 13 height 8
click at [325, 207] on input "True" at bounding box center [320, 206] width 7 height 6
radio input "true"
click at [322, 315] on label "True" at bounding box center [333, 312] width 42 height 23
click at [322, 315] on input "True" at bounding box center [320, 313] width 7 height 6
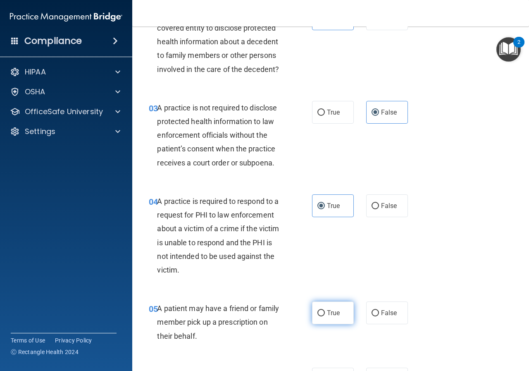
radio input "true"
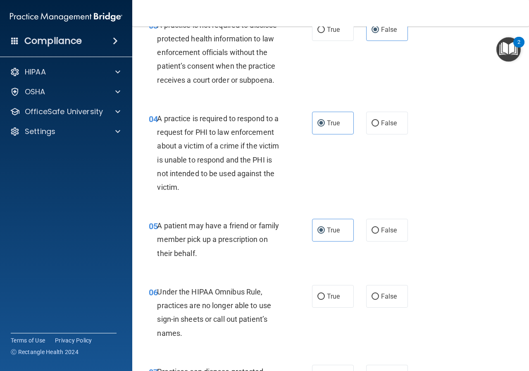
scroll to position [331, 0]
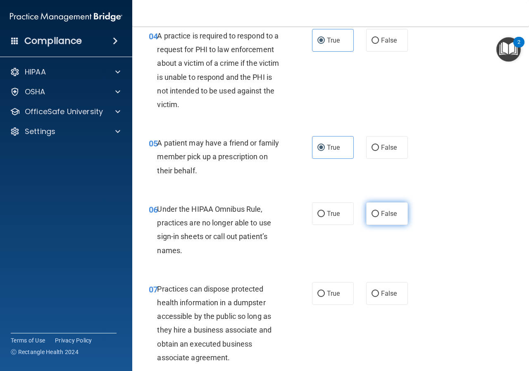
click at [395, 222] on label "False" at bounding box center [387, 213] width 42 height 23
click at [379, 217] on input "False" at bounding box center [374, 214] width 7 height 6
radio input "true"
click at [381, 293] on span "False" at bounding box center [389, 293] width 16 height 8
click at [379, 293] on input "False" at bounding box center [374, 293] width 7 height 6
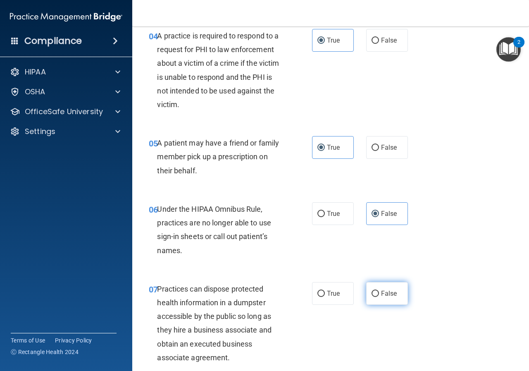
radio input "true"
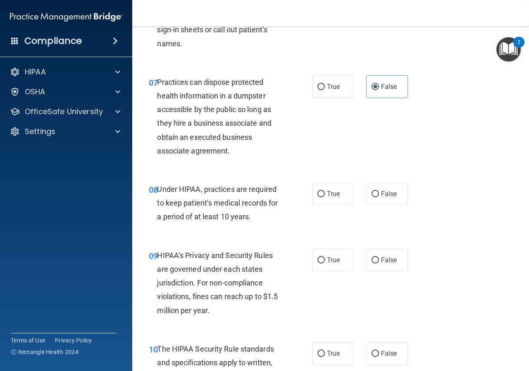
scroll to position [578, 0]
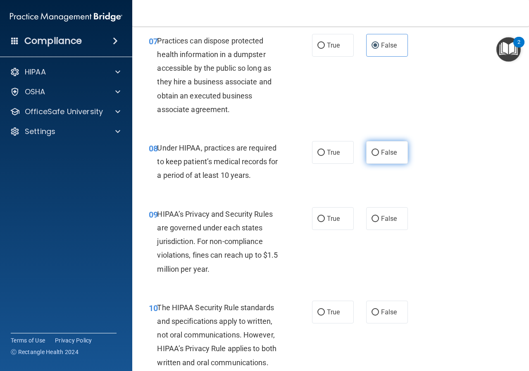
click at [379, 160] on label "False" at bounding box center [387, 152] width 42 height 23
click at [379, 156] on input "False" at bounding box center [374, 153] width 7 height 6
radio input "true"
click at [381, 215] on span "False" at bounding box center [389, 218] width 16 height 8
click at [379, 216] on input "False" at bounding box center [374, 219] width 7 height 6
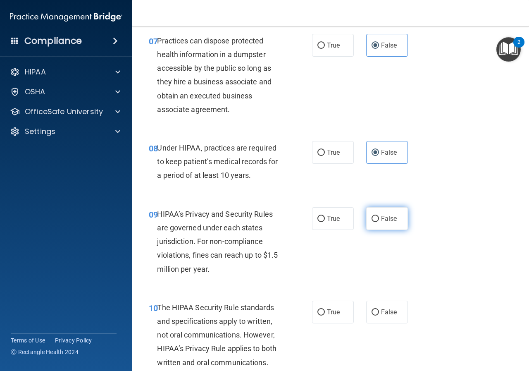
radio input "true"
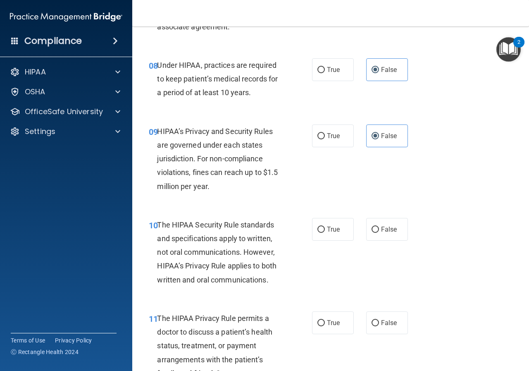
scroll to position [702, 0]
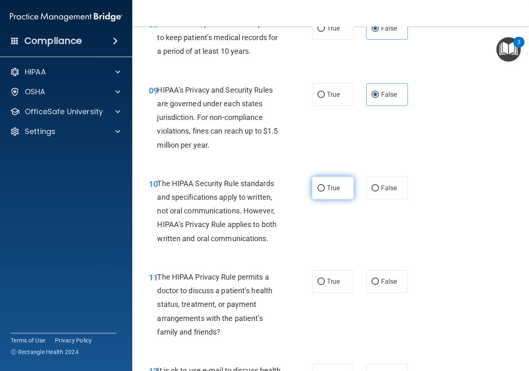
click at [340, 190] on label "True" at bounding box center [333, 187] width 42 height 23
click at [325, 190] on input "True" at bounding box center [320, 188] width 7 height 6
radio input "true"
click at [327, 271] on label "True" at bounding box center [333, 281] width 42 height 23
click at [325, 278] on input "True" at bounding box center [320, 281] width 7 height 6
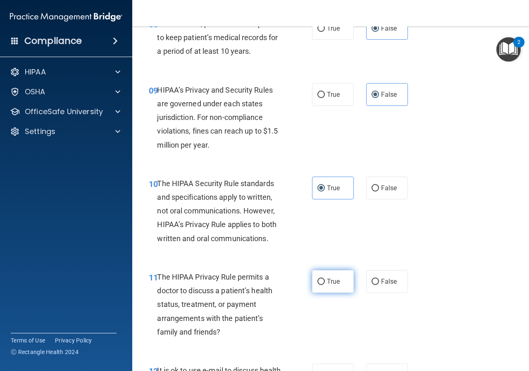
radio input "true"
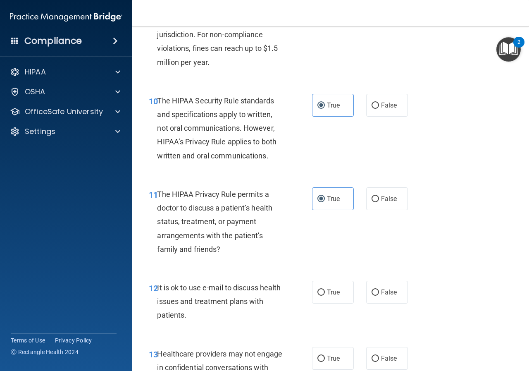
scroll to position [826, 0]
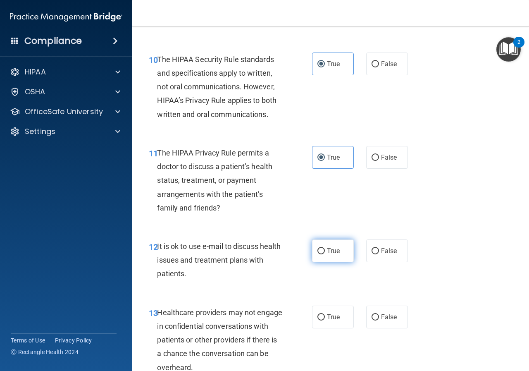
click at [333, 248] on span "True" at bounding box center [333, 251] width 13 height 8
click at [325, 248] on input "True" at bounding box center [320, 251] width 7 height 6
radio input "true"
click at [376, 311] on label "False" at bounding box center [387, 316] width 42 height 23
click at [376, 314] on input "False" at bounding box center [374, 317] width 7 height 6
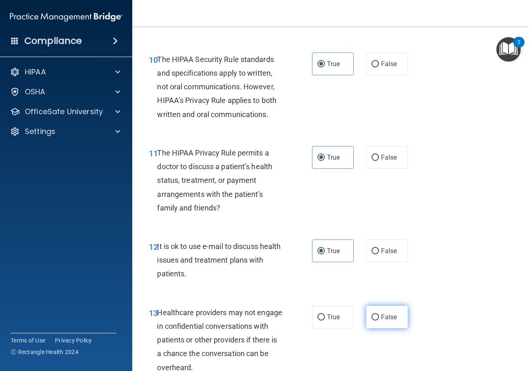
radio input "true"
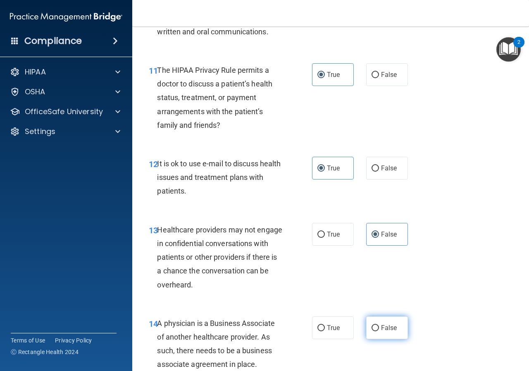
click at [384, 324] on span "False" at bounding box center [389, 328] width 16 height 8
click at [379, 325] on input "False" at bounding box center [374, 328] width 7 height 6
radio input "true"
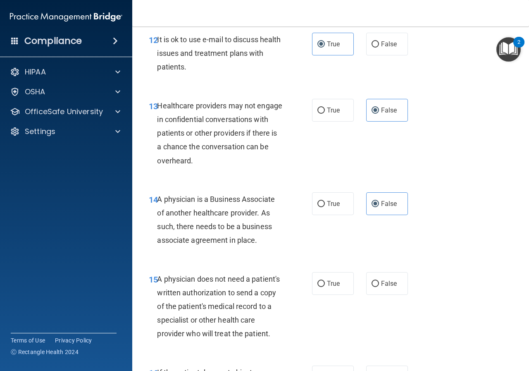
scroll to position [1074, 0]
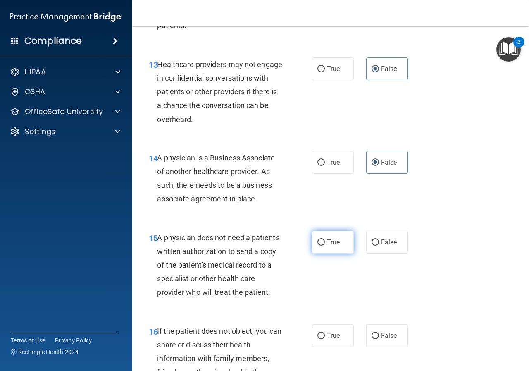
click at [322, 243] on label "True" at bounding box center [333, 242] width 42 height 23
click at [322, 243] on input "True" at bounding box center [320, 242] width 7 height 6
radio input "true"
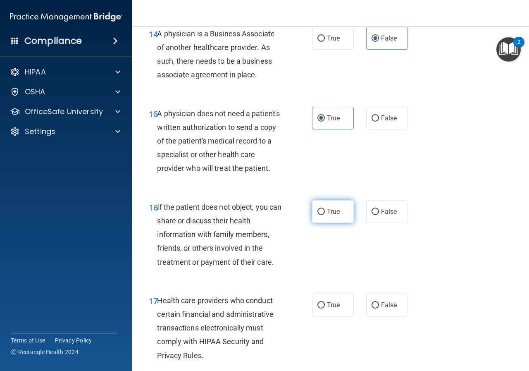
click at [326, 219] on label "True" at bounding box center [333, 211] width 42 height 23
click at [325, 215] on input "True" at bounding box center [320, 212] width 7 height 6
radio input "true"
click at [327, 309] on span "True" at bounding box center [333, 305] width 13 height 8
click at [325, 308] on input "True" at bounding box center [320, 305] width 7 height 6
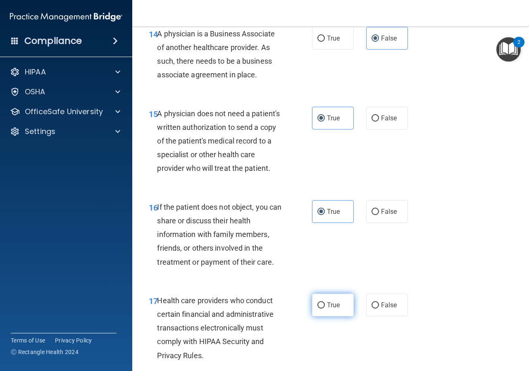
radio input "true"
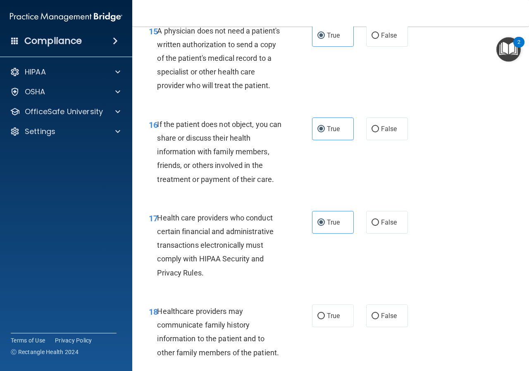
scroll to position [1322, 0]
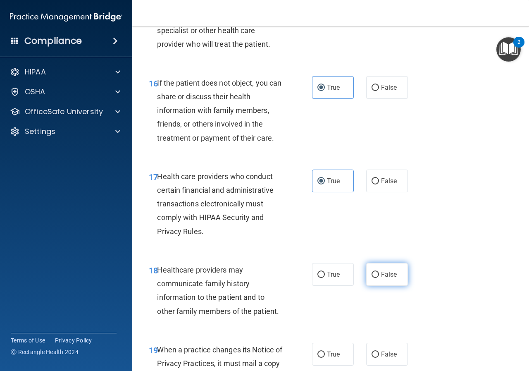
click at [387, 285] on label "False" at bounding box center [387, 274] width 42 height 23
click at [379, 278] on input "False" at bounding box center [374, 274] width 7 height 6
radio input "true"
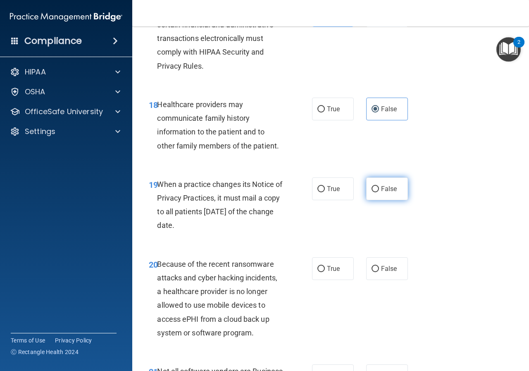
click at [377, 200] on label "False" at bounding box center [387, 188] width 42 height 23
click at [377, 192] on input "False" at bounding box center [374, 189] width 7 height 6
radio input "true"
click at [385, 272] on span "False" at bounding box center [389, 268] width 16 height 8
click at [379, 272] on input "False" at bounding box center [374, 269] width 7 height 6
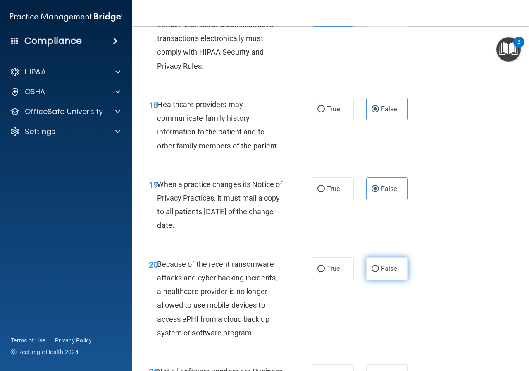
radio input "true"
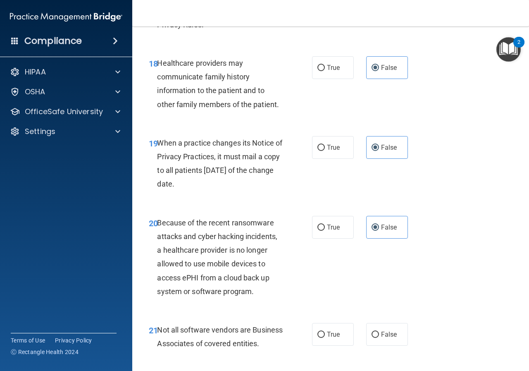
scroll to position [1611, 0]
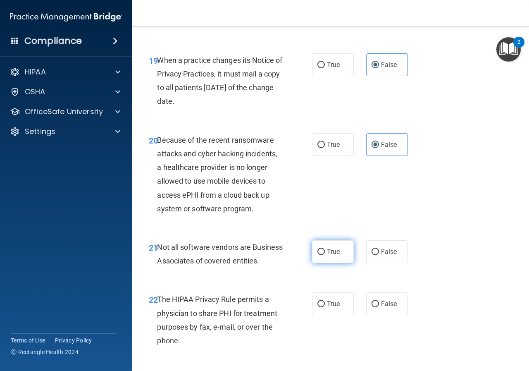
click at [344, 263] on label "True" at bounding box center [333, 251] width 42 height 23
click at [325, 255] on input "True" at bounding box center [320, 252] width 7 height 6
radio input "true"
click at [320, 315] on label "True" at bounding box center [333, 303] width 42 height 23
click at [320, 307] on input "True" at bounding box center [320, 304] width 7 height 6
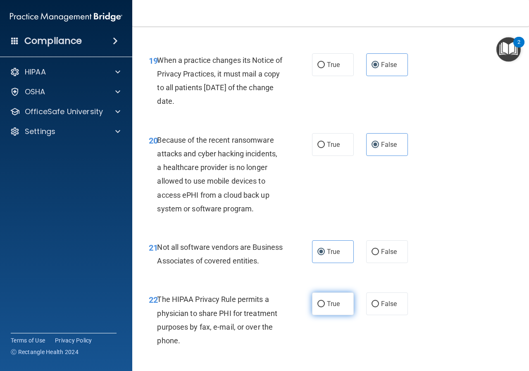
radio input "true"
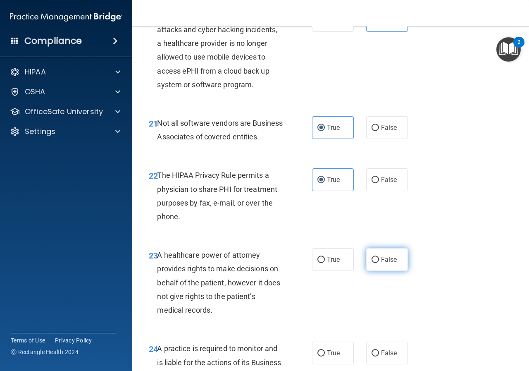
scroll to position [1777, 0]
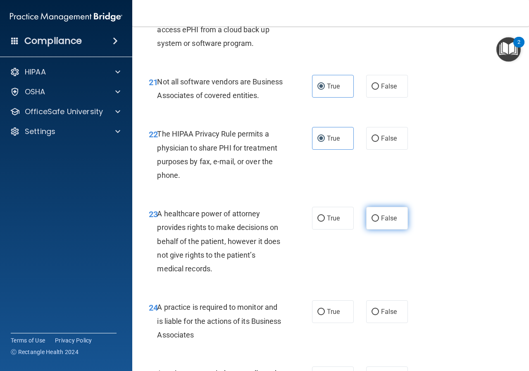
click at [397, 229] on label "False" at bounding box center [387, 218] width 42 height 23
click at [379, 221] on input "False" at bounding box center [374, 218] width 7 height 6
radio input "true"
click at [384, 323] on label "False" at bounding box center [387, 311] width 42 height 23
click at [379, 315] on input "False" at bounding box center [374, 312] width 7 height 6
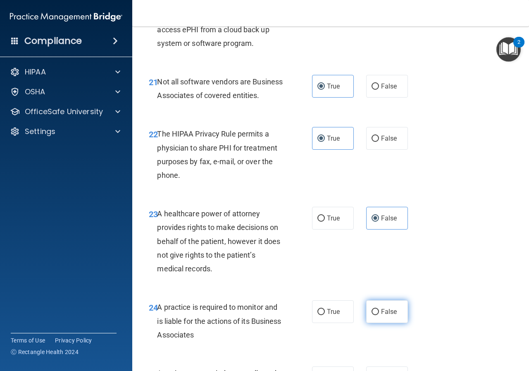
radio input "true"
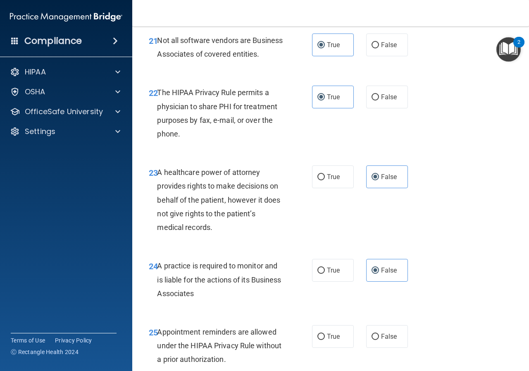
scroll to position [1859, 0]
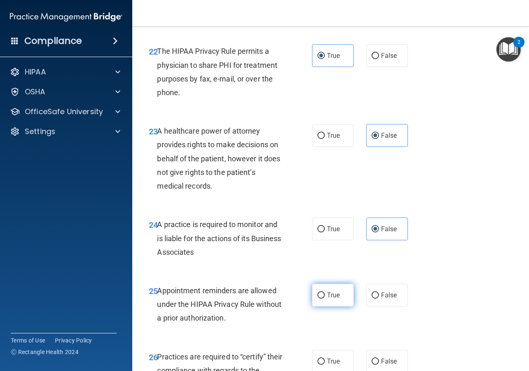
click at [327, 299] on span "True" at bounding box center [333, 295] width 13 height 8
click at [325, 298] on input "True" at bounding box center [320, 295] width 7 height 6
radio input "true"
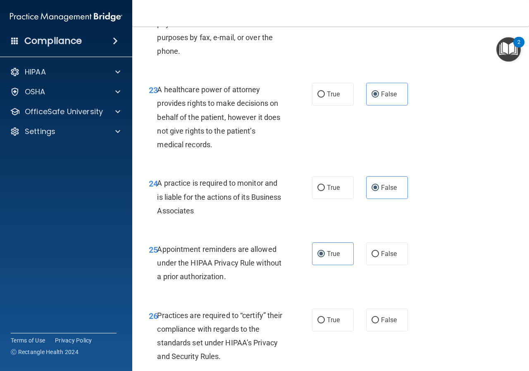
scroll to position [1942, 0]
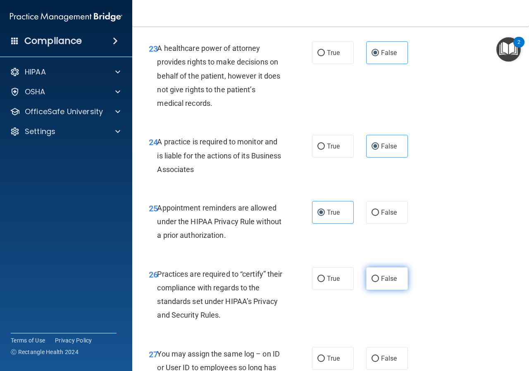
click at [389, 282] on span "False" at bounding box center [389, 278] width 16 height 8
click at [379, 282] on input "False" at bounding box center [374, 279] width 7 height 6
radio input "true"
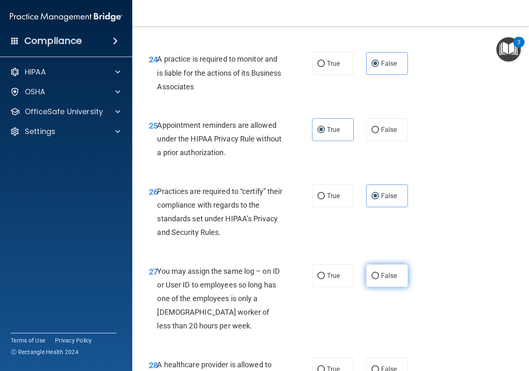
click at [391, 287] on label "False" at bounding box center [387, 275] width 42 height 23
click at [379, 279] on input "False" at bounding box center [374, 276] width 7 height 6
radio input "true"
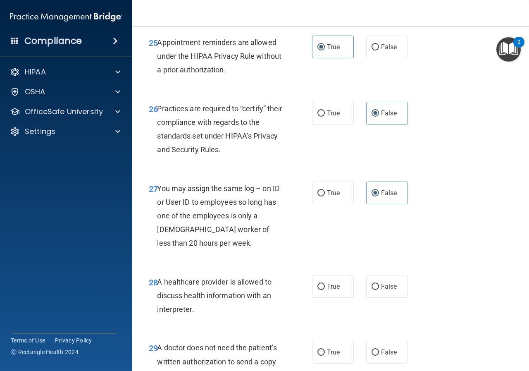
scroll to position [2148, 0]
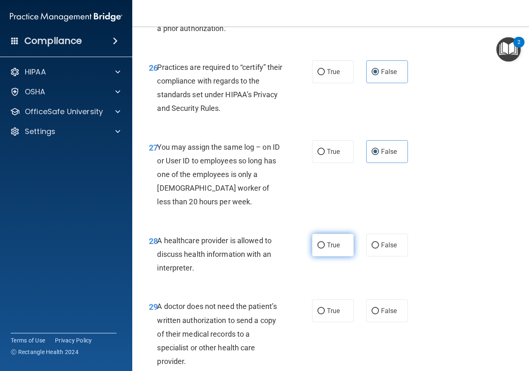
click at [335, 256] on label "True" at bounding box center [333, 244] width 42 height 23
click at [325, 248] on input "True" at bounding box center [320, 245] width 7 height 6
radio input "true"
click at [328, 322] on label "True" at bounding box center [333, 310] width 42 height 23
click at [325, 314] on input "True" at bounding box center [320, 311] width 7 height 6
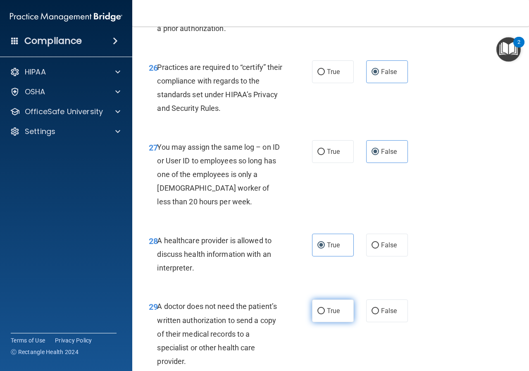
radio input "true"
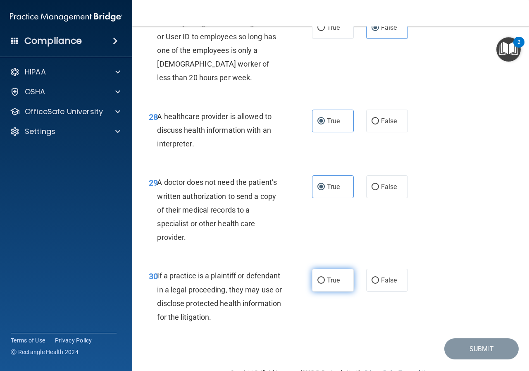
click at [328, 291] on label "True" at bounding box center [333, 280] width 42 height 23
click at [325, 283] on input "True" at bounding box center [320, 280] width 7 height 6
radio input "true"
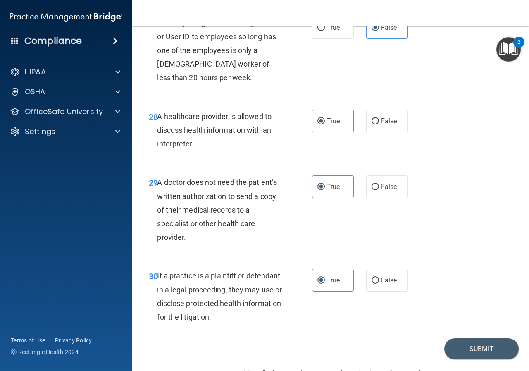
scroll to position [2321, 0]
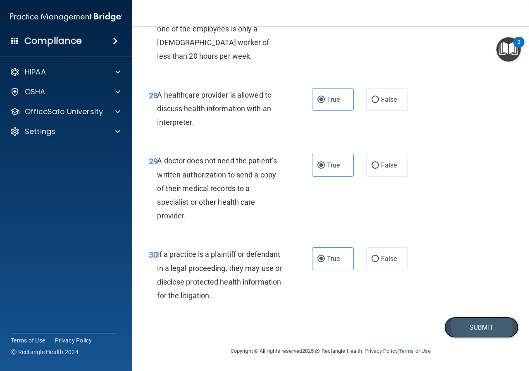
click at [476, 336] on button "Submit" at bounding box center [481, 326] width 74 height 21
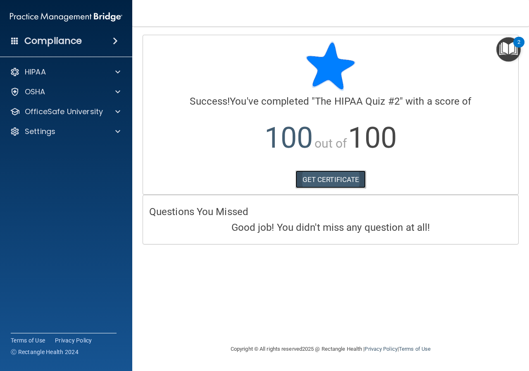
click at [358, 181] on link "GET CERTIFICATE" at bounding box center [330, 179] width 71 height 18
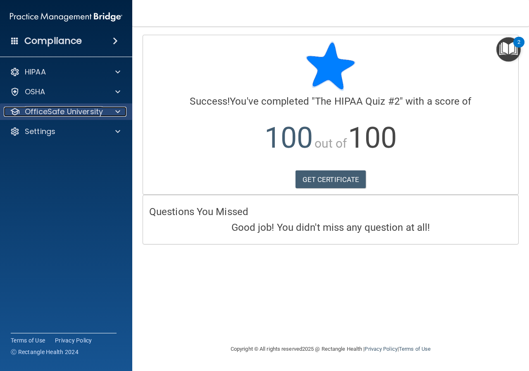
click at [64, 109] on p "OfficeSafe University" at bounding box center [64, 112] width 78 height 10
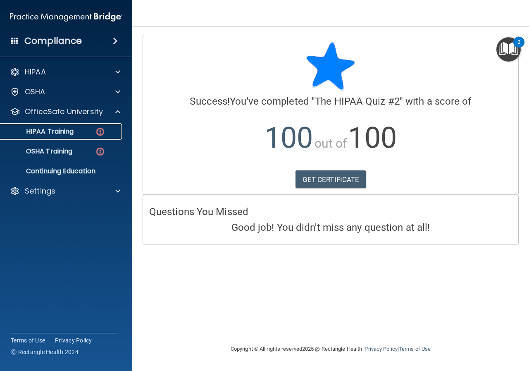
click at [68, 134] on p "HIPAA Training" at bounding box center [39, 131] width 68 height 8
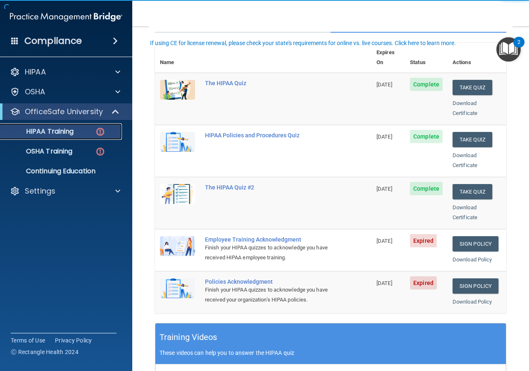
scroll to position [124, 0]
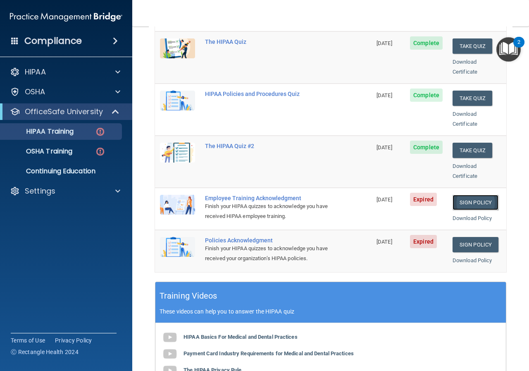
click at [478, 195] on link "Sign Policy" at bounding box center [475, 202] width 46 height 15
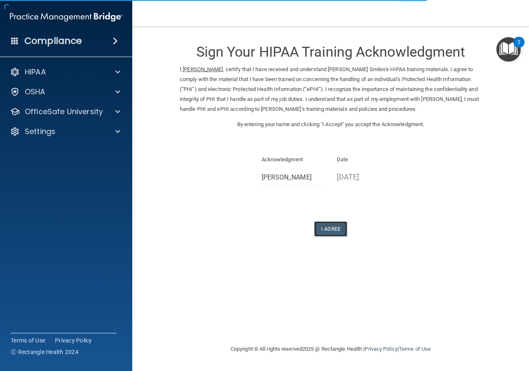
click at [333, 230] on button "I Agree" at bounding box center [330, 228] width 33 height 15
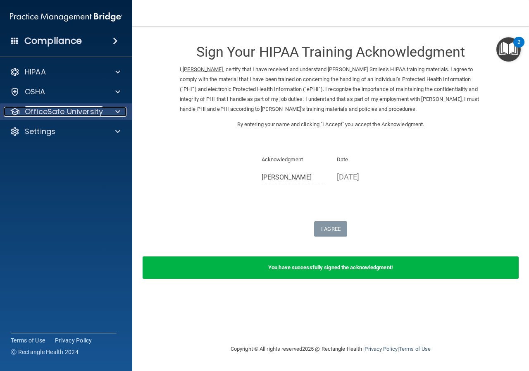
click at [95, 112] on p "OfficeSafe University" at bounding box center [64, 112] width 78 height 10
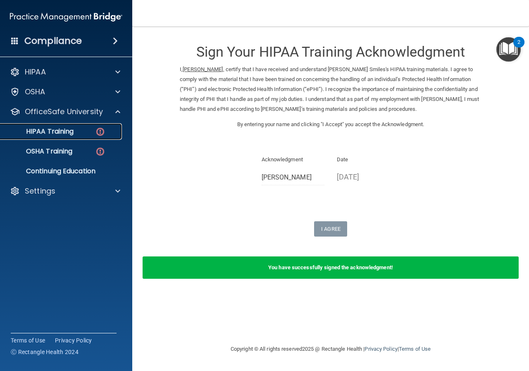
click at [93, 131] on div "HIPAA Training" at bounding box center [61, 131] width 113 height 8
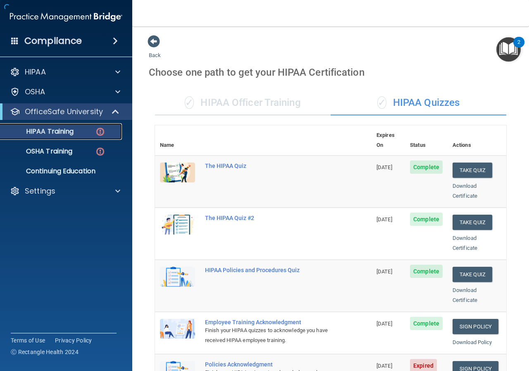
scroll to position [165, 0]
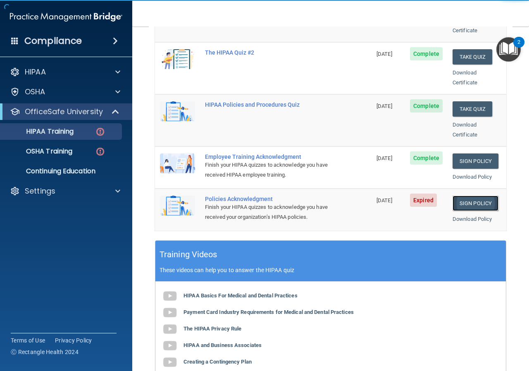
click at [468, 195] on link "Sign Policy" at bounding box center [475, 202] width 46 height 15
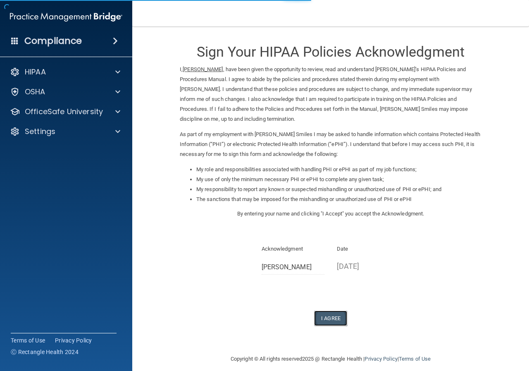
click at [339, 314] on button "I Agree" at bounding box center [330, 317] width 33 height 15
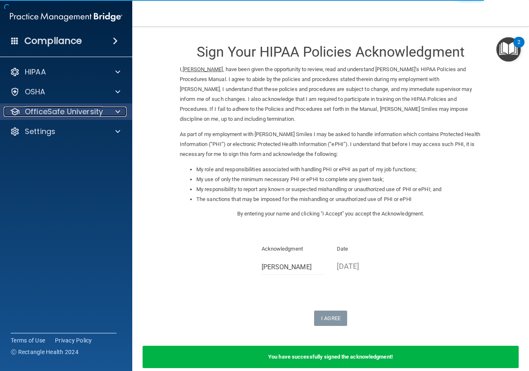
click at [86, 111] on p "OfficeSafe University" at bounding box center [64, 112] width 78 height 10
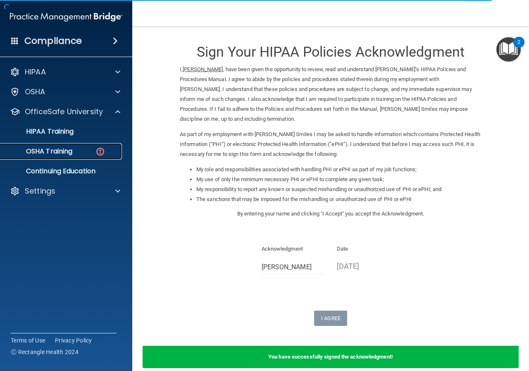
click at [81, 151] on div "OSHA Training" at bounding box center [61, 151] width 113 height 8
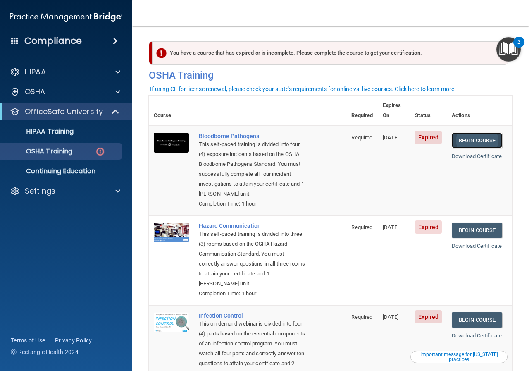
click at [474, 133] on link "Begin Course" at bounding box center [477, 140] width 50 height 15
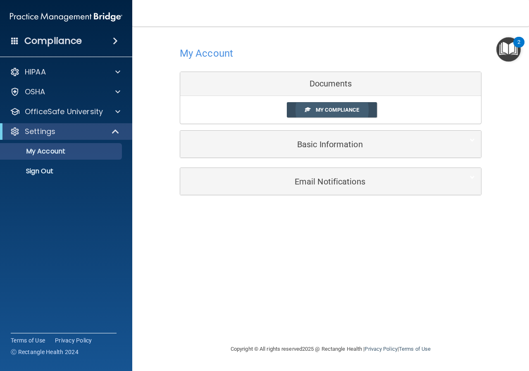
click at [315, 111] on link "My Compliance" at bounding box center [332, 109] width 90 height 15
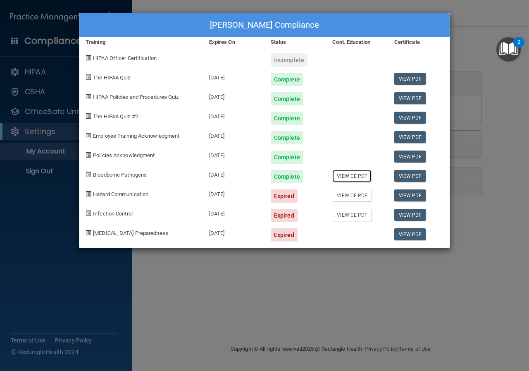
click at [352, 175] on link "View CE PDF" at bounding box center [351, 176] width 39 height 12
click at [460, 26] on div "Rachel-Ann Lee's Compliance Training Expires On Status Cont. Education Certific…" at bounding box center [264, 185] width 529 height 371
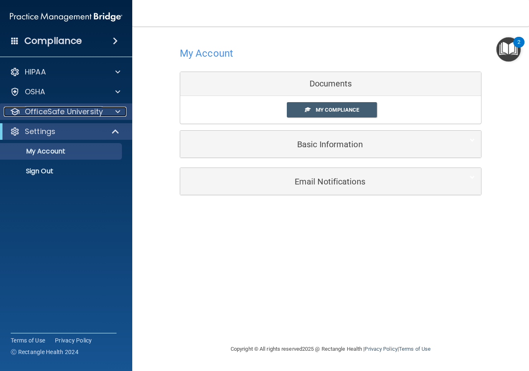
click at [112, 109] on div at bounding box center [116, 112] width 21 height 10
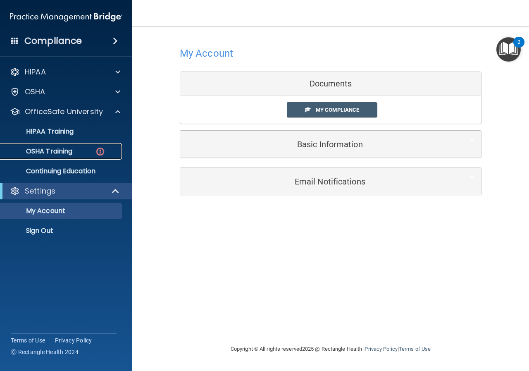
click at [71, 153] on p "OSHA Training" at bounding box center [38, 151] width 67 height 8
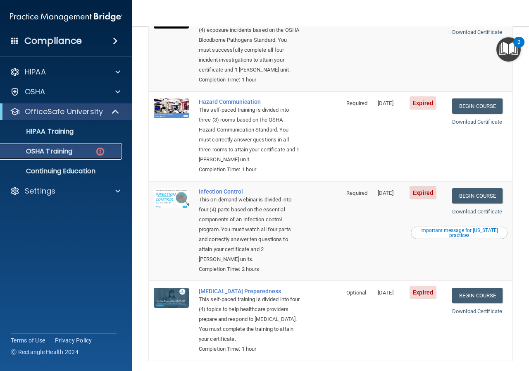
scroll to position [158, 0]
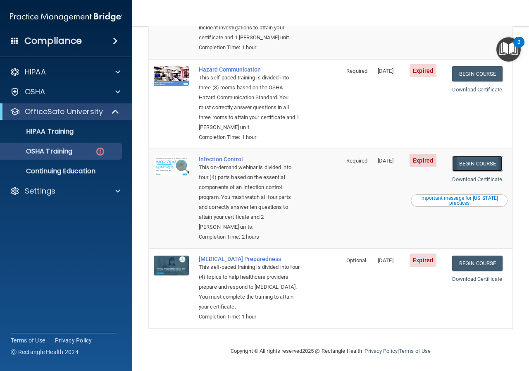
click at [464, 168] on link "Begin Course" at bounding box center [477, 163] width 50 height 15
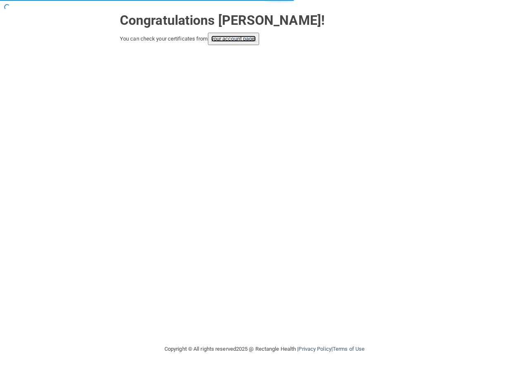
click at [239, 39] on link "your account page!" at bounding box center [233, 39] width 45 height 6
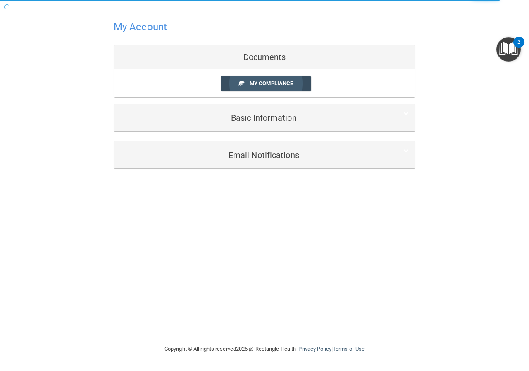
click at [288, 82] on span "My Compliance" at bounding box center [271, 83] width 43 height 6
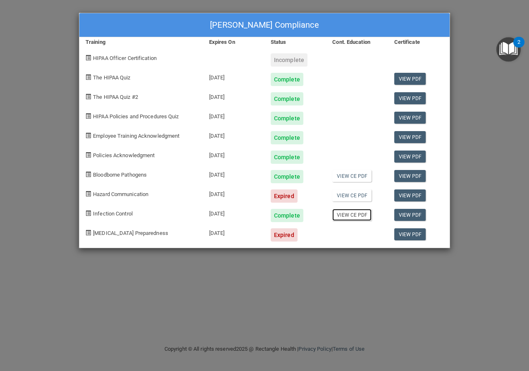
click at [356, 212] on link "View CE PDF" at bounding box center [351, 215] width 39 height 12
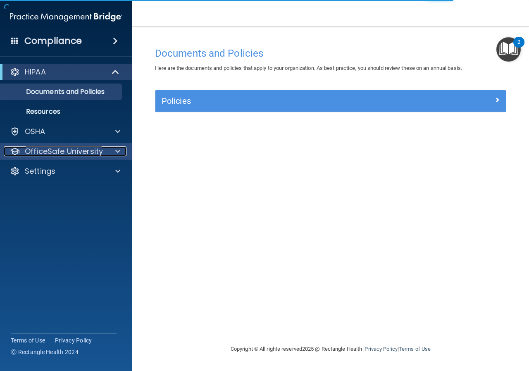
click at [83, 147] on p "OfficeSafe University" at bounding box center [64, 151] width 78 height 10
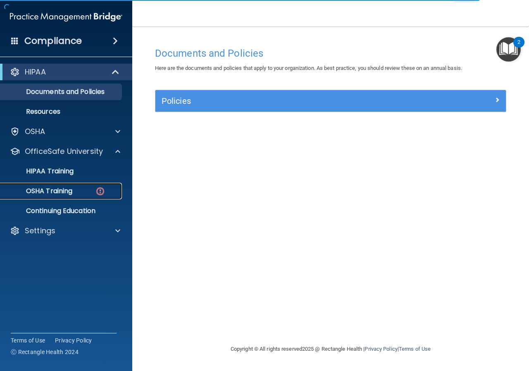
click at [82, 188] on div "OSHA Training" at bounding box center [61, 191] width 113 height 8
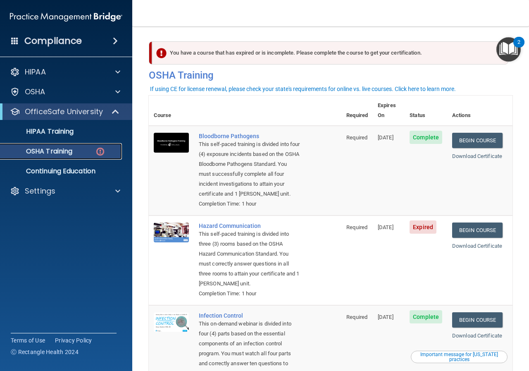
scroll to position [41, 0]
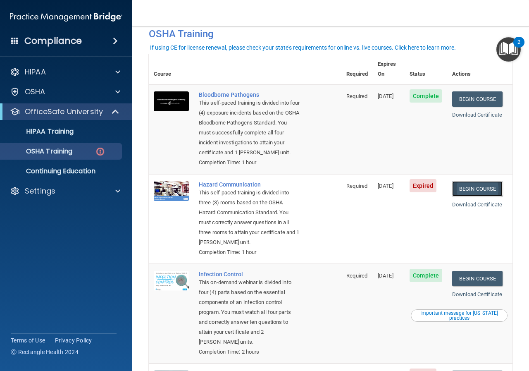
click at [476, 191] on link "Begin Course" at bounding box center [477, 188] width 50 height 15
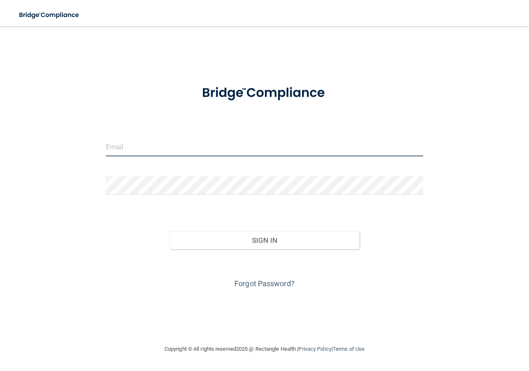
click at [131, 145] on input "email" at bounding box center [264, 147] width 317 height 19
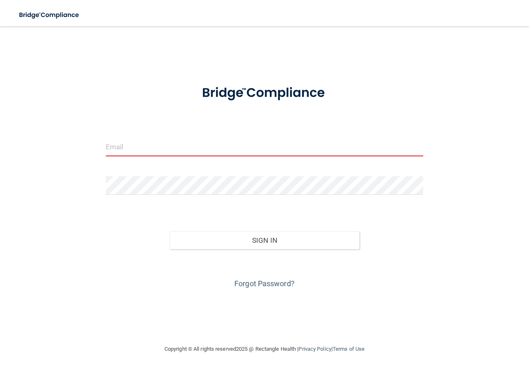
click at [253, 164] on form "Invalid email/password. You don't have permission to access that page. Sign In …" at bounding box center [264, 183] width 317 height 214
click at [251, 174] on form "Invalid email/password. You don't have permission to access that page. Sign In …" at bounding box center [264, 183] width 317 height 214
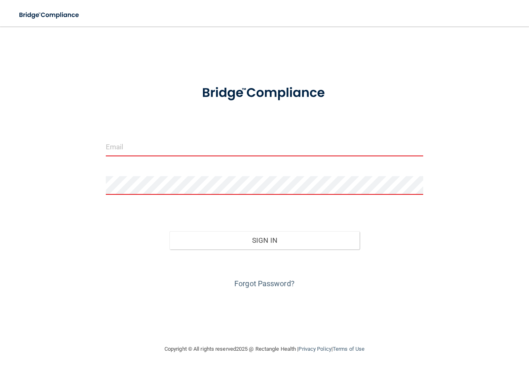
type input "[PERSON_NAME][EMAIL_ADDRESS][DOMAIN_NAME]"
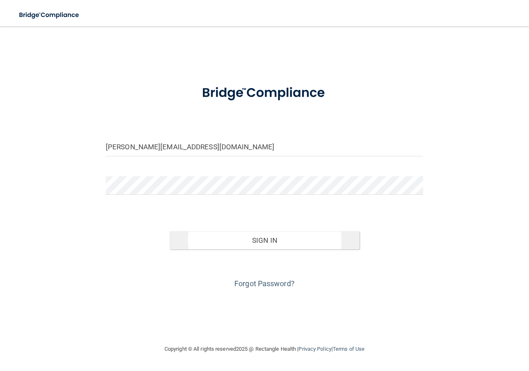
drag, startPoint x: 267, startPoint y: 249, endPoint x: 268, endPoint y: 245, distance: 4.2
click at [267, 249] on div "Forgot Password?" at bounding box center [265, 269] width 330 height 41
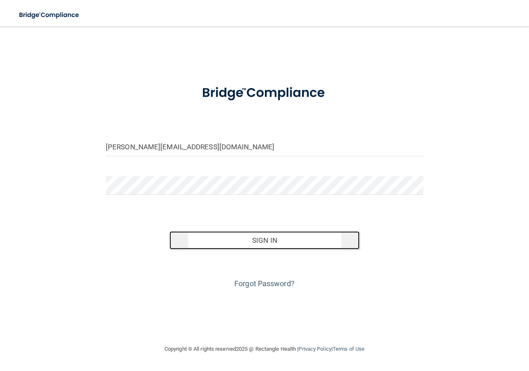
click at [268, 244] on button "Sign In" at bounding box center [264, 240] width 190 height 18
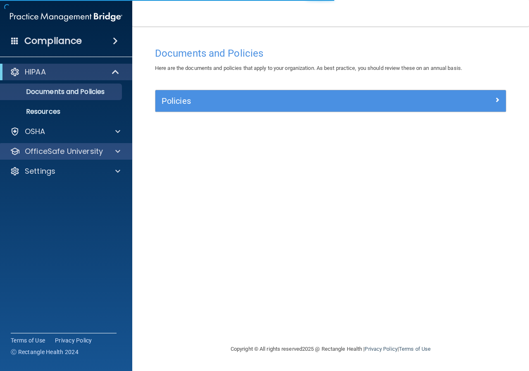
click at [45, 144] on div "OfficeSafe University" at bounding box center [66, 151] width 133 height 17
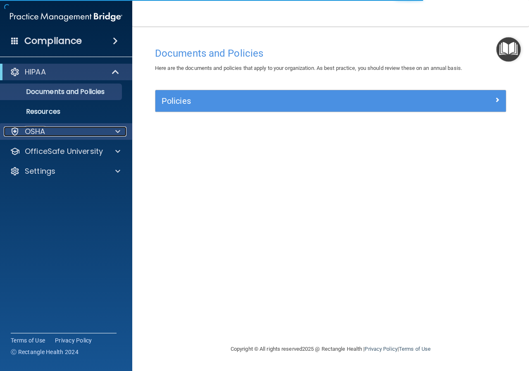
click at [65, 135] on div "OSHA" at bounding box center [55, 131] width 102 height 10
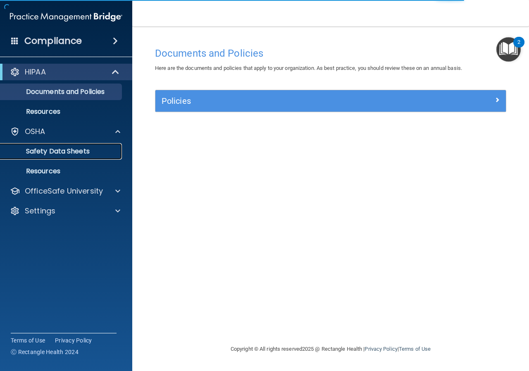
click at [77, 145] on link "Safety Data Sheets" at bounding box center [57, 151] width 130 height 17
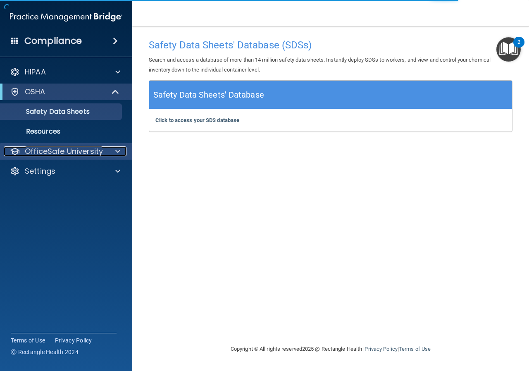
click at [82, 152] on p "OfficeSafe University" at bounding box center [64, 151] width 78 height 10
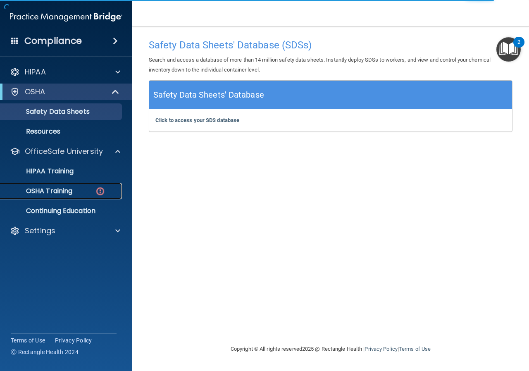
click at [72, 192] on p "OSHA Training" at bounding box center [38, 191] width 67 height 8
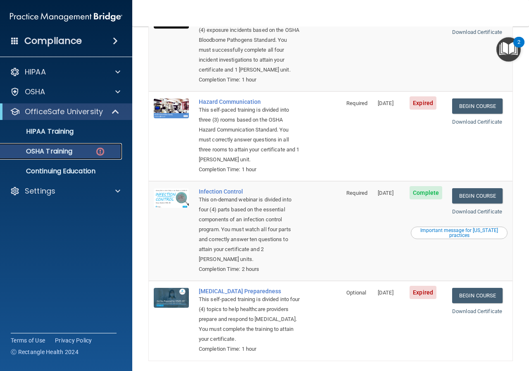
scroll to position [158, 0]
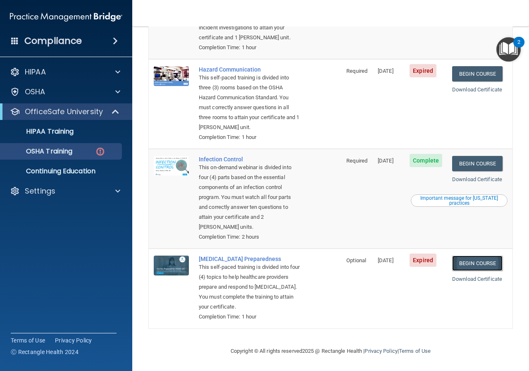
click at [485, 266] on link "Begin Course" at bounding box center [477, 262] width 50 height 15
click at [109, 36] on div "Compliance" at bounding box center [66, 41] width 132 height 18
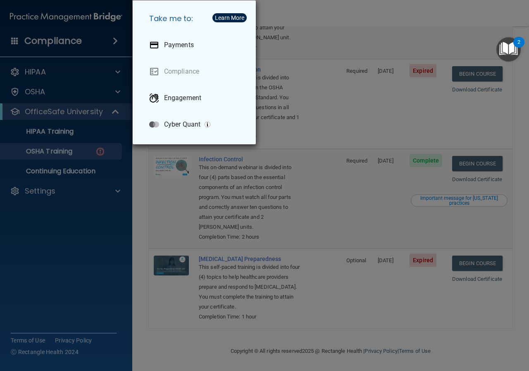
click at [277, 15] on div "Take me to: Payments Compliance Engagement Cyber Quant" at bounding box center [264, 185] width 529 height 371
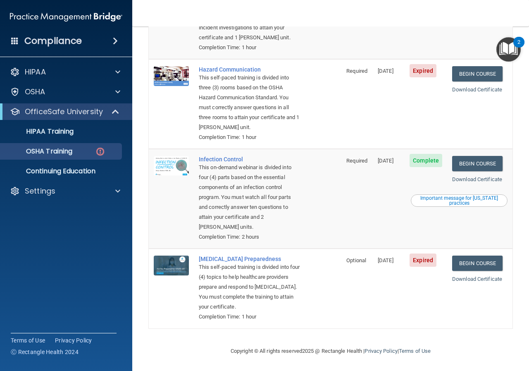
drag, startPoint x: 517, startPoint y: 1, endPoint x: 340, endPoint y: 23, distance: 178.6
click at [340, 23] on nav "Toggle navigation Rachel-Ann Lee rachel@cmooresmiles.com Manage My Enterprise M…" at bounding box center [330, 13] width 397 height 26
click at [118, 189] on span at bounding box center [117, 191] width 5 height 10
click at [86, 150] on div "OSHA Training" at bounding box center [61, 151] width 113 height 8
click at [69, 127] on p "HIPAA Training" at bounding box center [39, 131] width 68 height 8
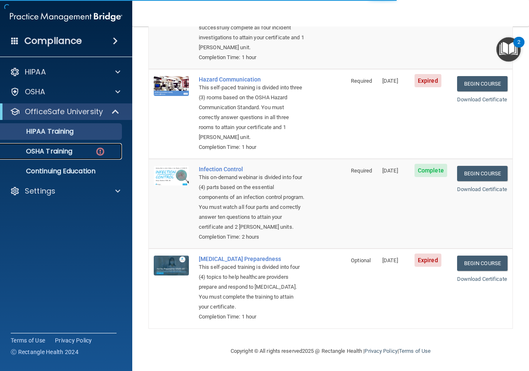
click at [76, 148] on div "OSHA Training" at bounding box center [61, 151] width 113 height 8
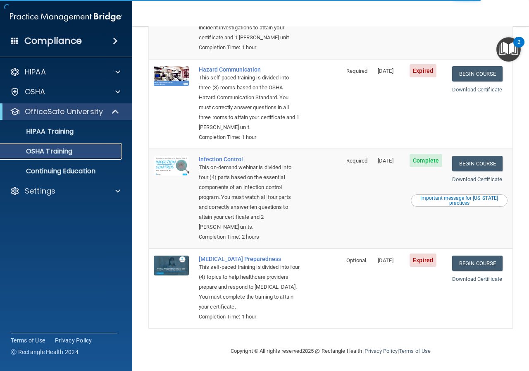
scroll to position [135, 0]
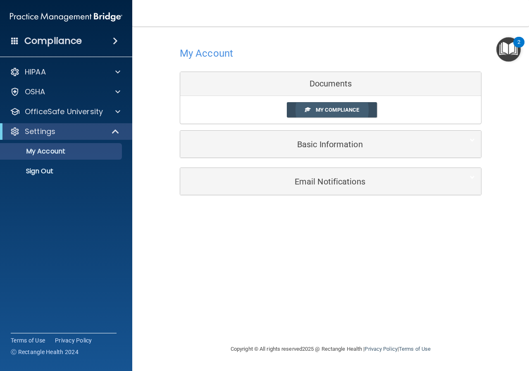
click at [357, 105] on link "My Compliance" at bounding box center [332, 109] width 90 height 15
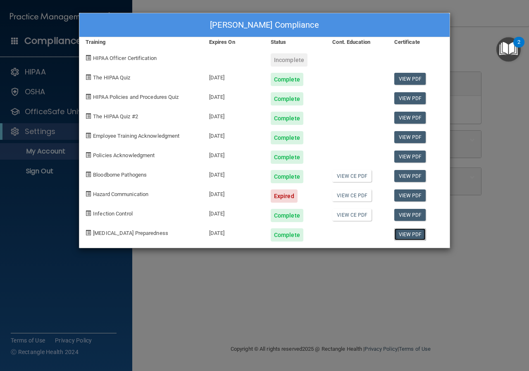
click at [411, 231] on link "View PDF" at bounding box center [410, 234] width 32 height 12
click at [407, 195] on link "View PDF" at bounding box center [410, 195] width 32 height 12
click at [345, 197] on link "View CE PDF" at bounding box center [351, 195] width 39 height 12
click at [410, 194] on link "View PDF" at bounding box center [410, 195] width 32 height 12
click at [437, 22] on div "[PERSON_NAME] Compliance" at bounding box center [264, 25] width 370 height 24
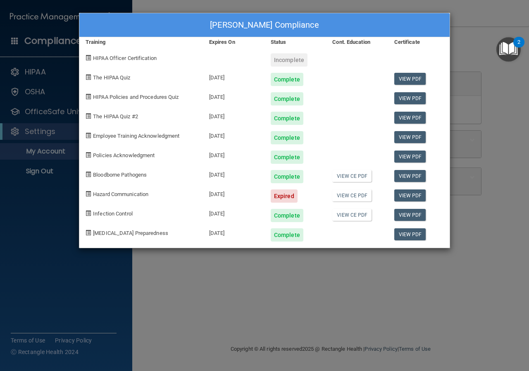
click at [453, 233] on div "[PERSON_NAME] Compliance Training Expires On Status Cont. Education Certificate…" at bounding box center [264, 185] width 529 height 371
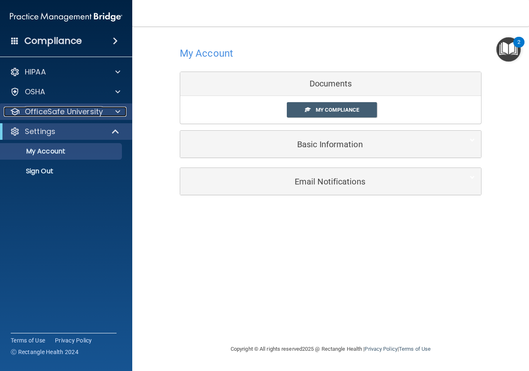
click at [66, 114] on p "OfficeSafe University" at bounding box center [64, 112] width 78 height 10
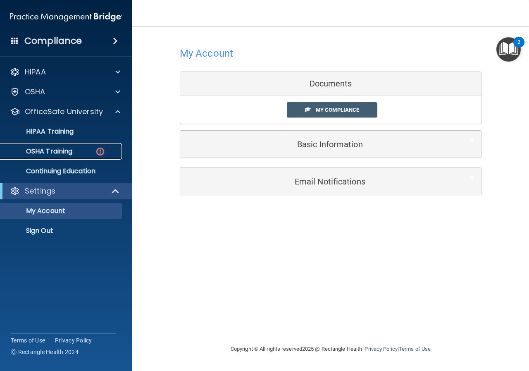
click at [61, 150] on p "OSHA Training" at bounding box center [38, 151] width 67 height 8
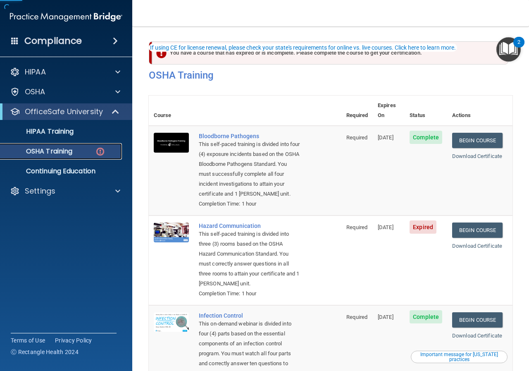
scroll to position [41, 0]
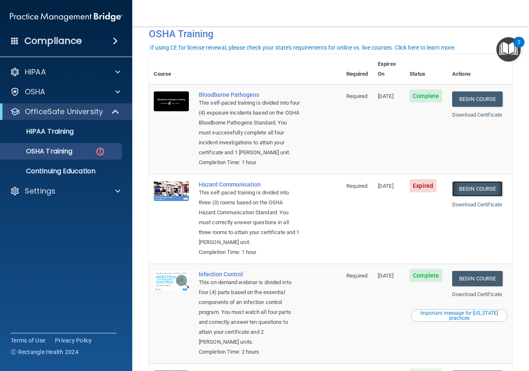
click at [472, 191] on link "Begin Course" at bounding box center [477, 188] width 50 height 15
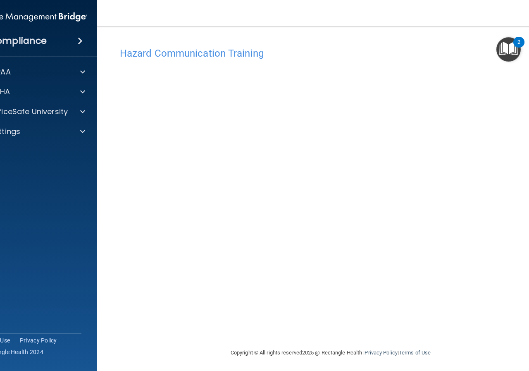
scroll to position [2, 0]
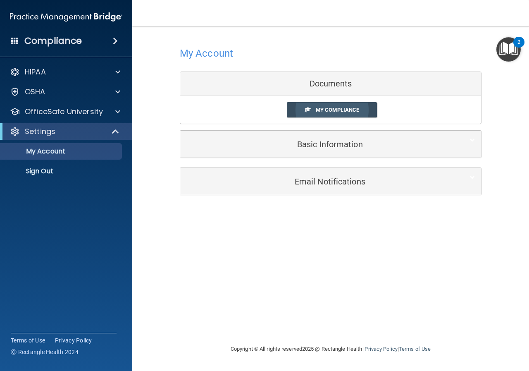
click at [315, 105] on link "My Compliance" at bounding box center [332, 109] width 90 height 15
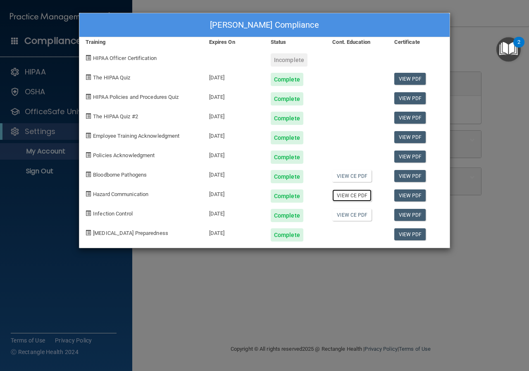
click at [353, 193] on link "View CE PDF" at bounding box center [351, 195] width 39 height 12
